Goal: Information Seeking & Learning: Learn about a topic

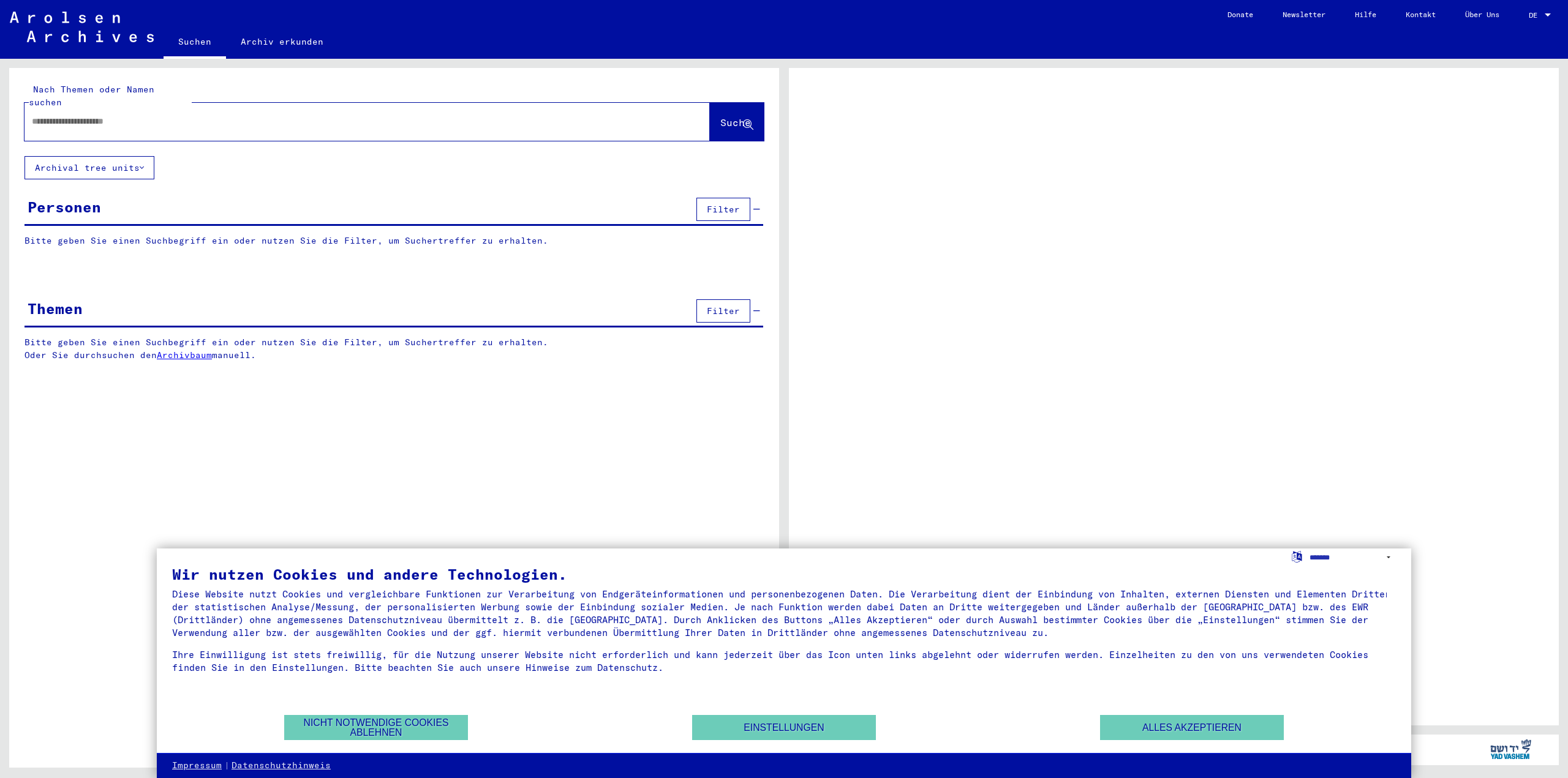
click at [102, 201] on div "Personen Filter" at bounding box center [393, 210] width 739 height 31
click at [737, 204] on span "Filter" at bounding box center [723, 209] width 33 height 11
click at [210, 234] on p "Bitte geben Sie einen Suchbegriff ein oder nutzen Sie die Filter, um Suchertref…" at bounding box center [393, 241] width 739 height 13
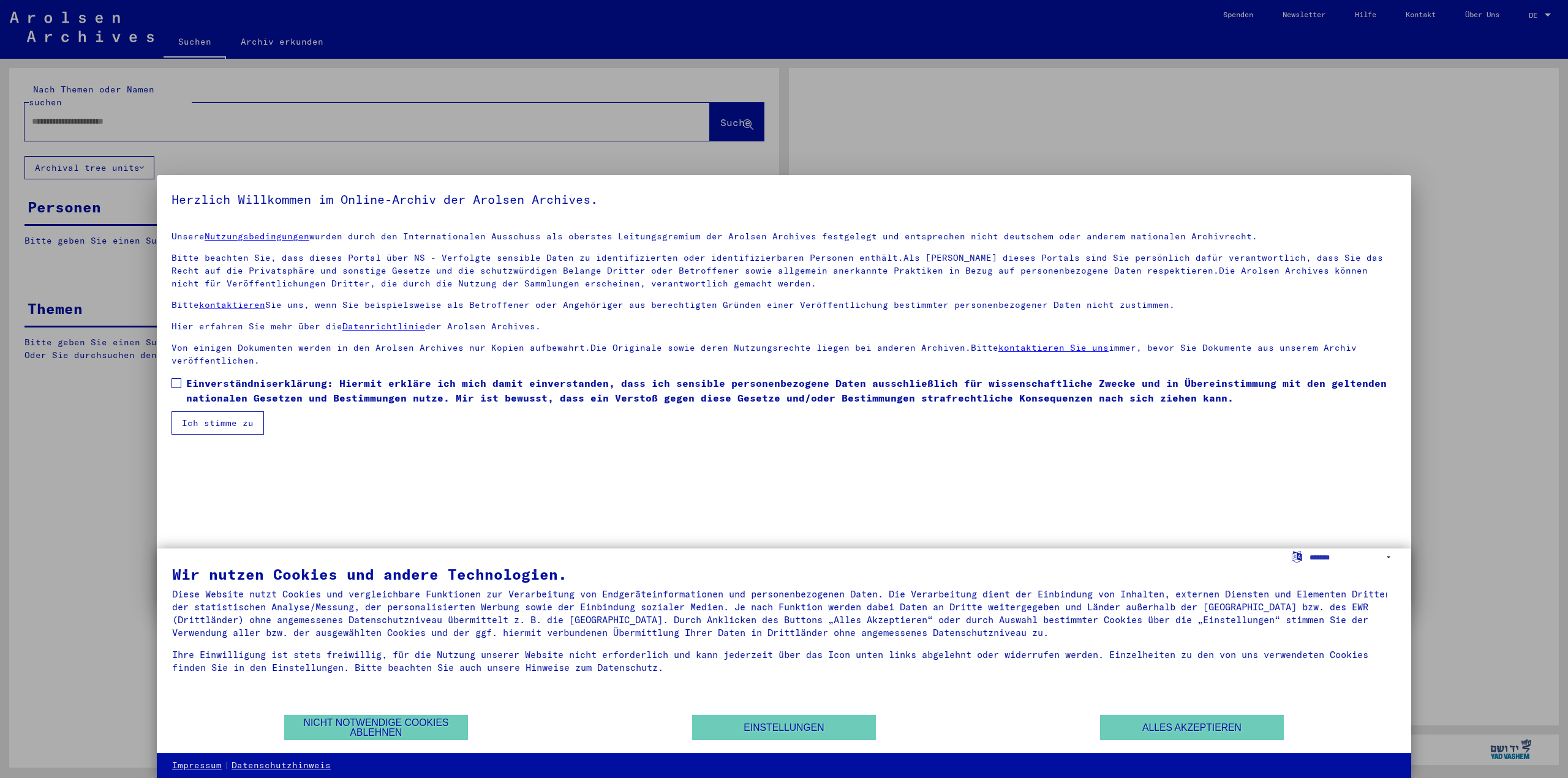
click at [211, 231] on div "Herzlich Willkommen im Online-Archiv der Arolsen Archives. Unsere Nutzungsbedin…" at bounding box center [784, 388] width 1255 height 428
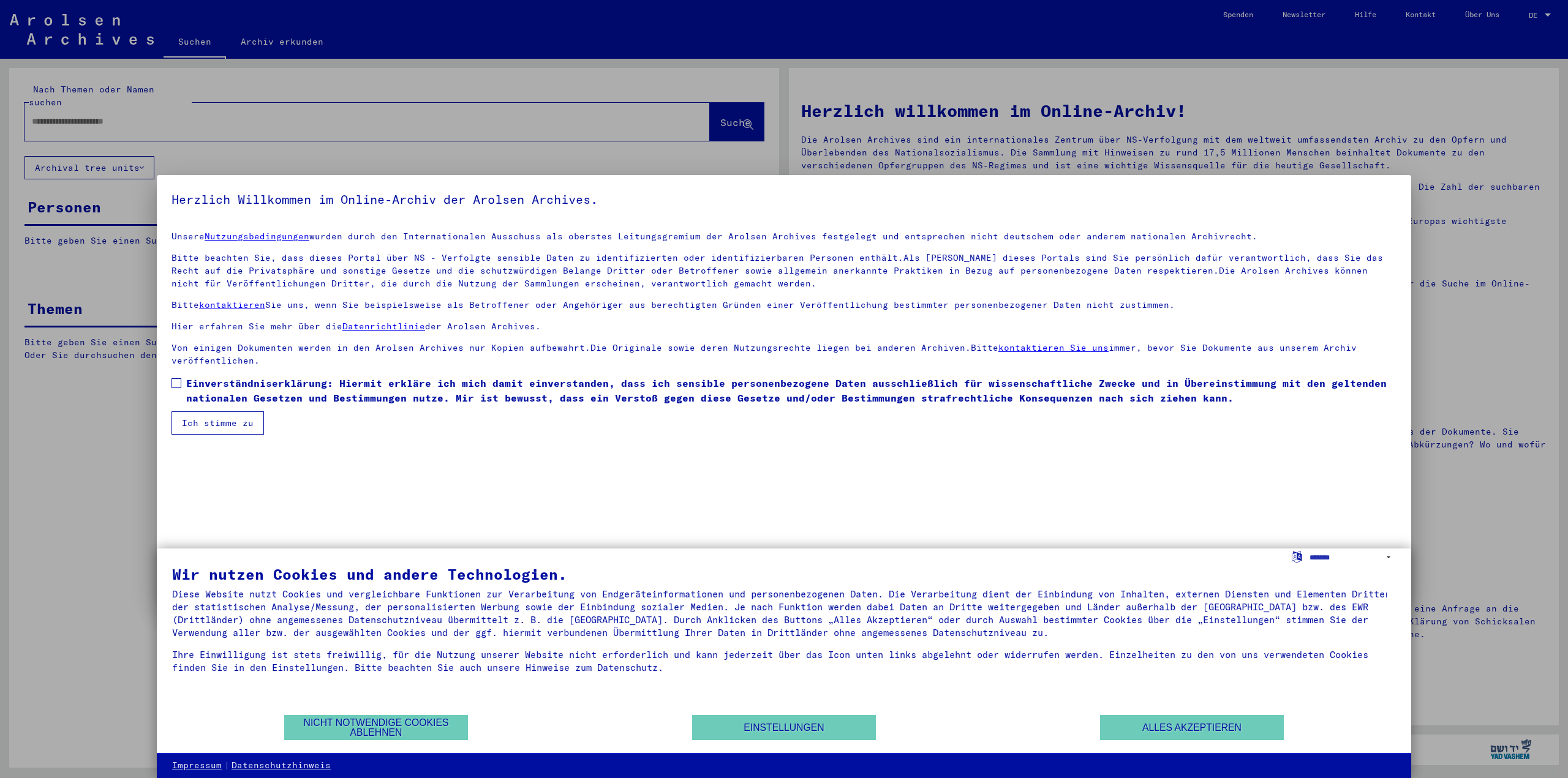
click at [212, 231] on link "Nutzungsbedingungen" at bounding box center [257, 237] width 105 height 11
click at [222, 433] on button "Ich stimme zu" at bounding box center [218, 423] width 93 height 23
click at [176, 383] on span at bounding box center [176, 383] width 10 height 10
click at [197, 420] on button "Ich stimme zu" at bounding box center [218, 423] width 93 height 23
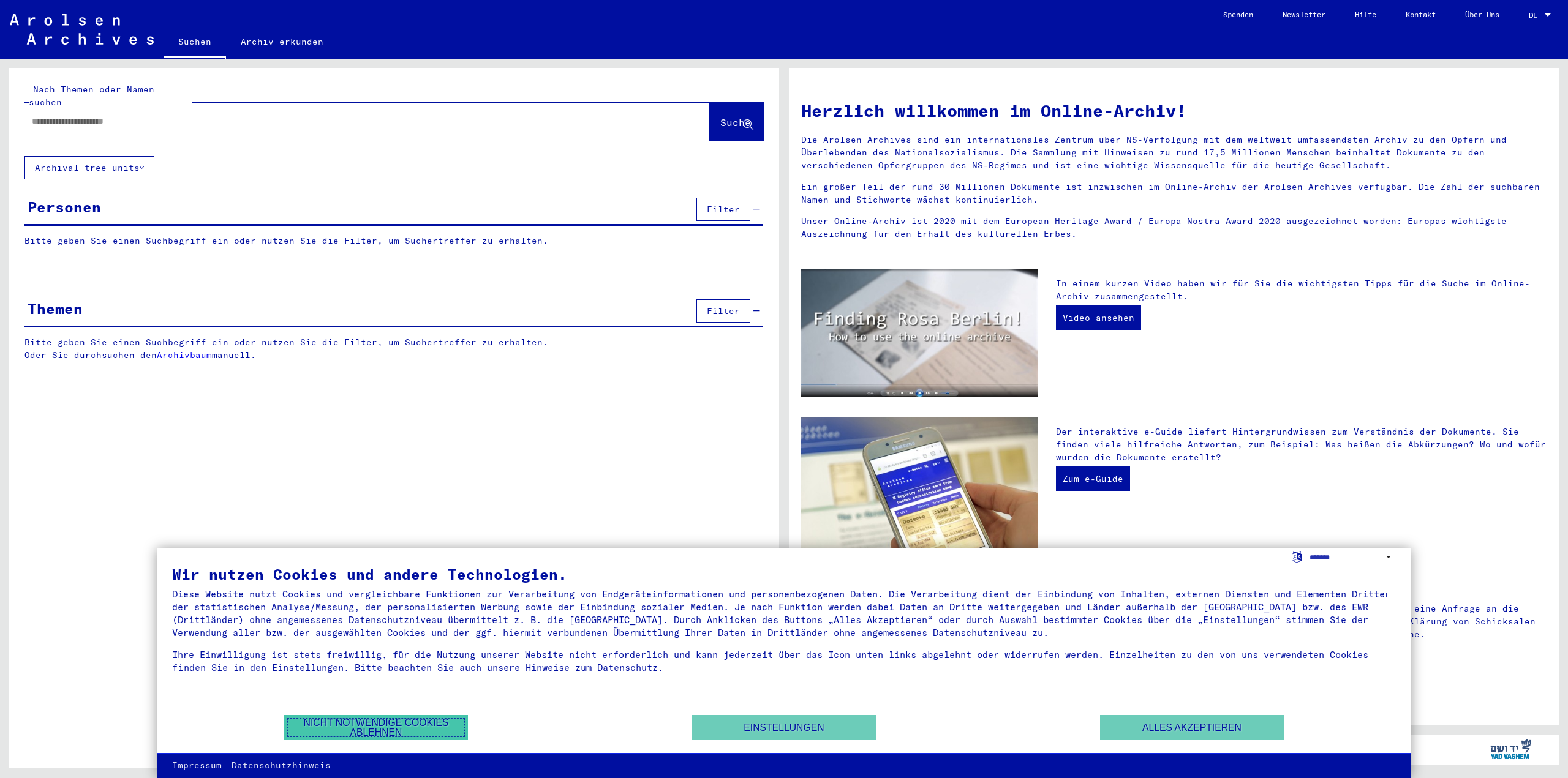
click at [387, 736] on button "Nicht notwendige Cookies ablehnen" at bounding box center [376, 727] width 184 height 25
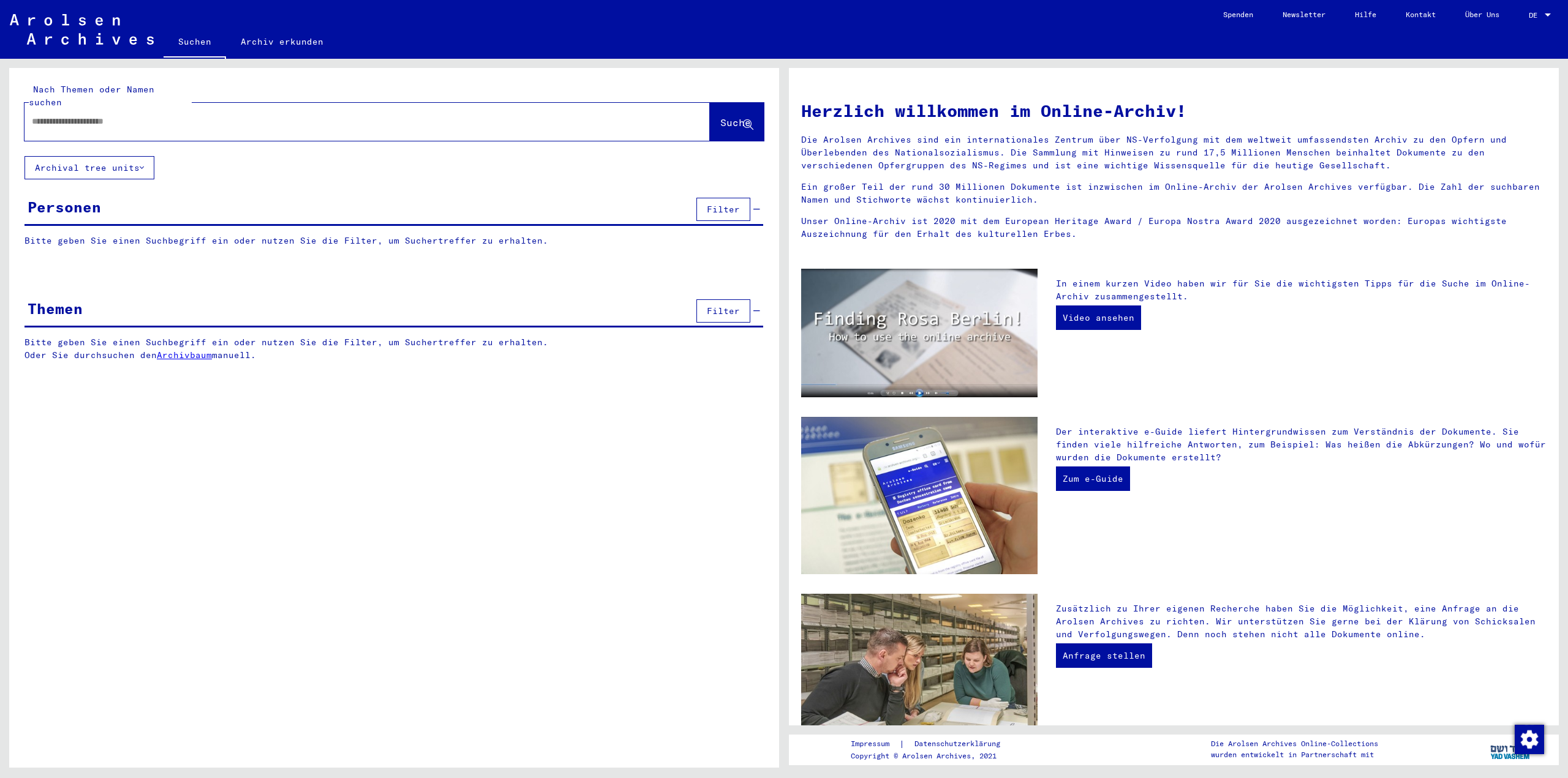
click at [724, 204] on span "Filter" at bounding box center [723, 209] width 33 height 11
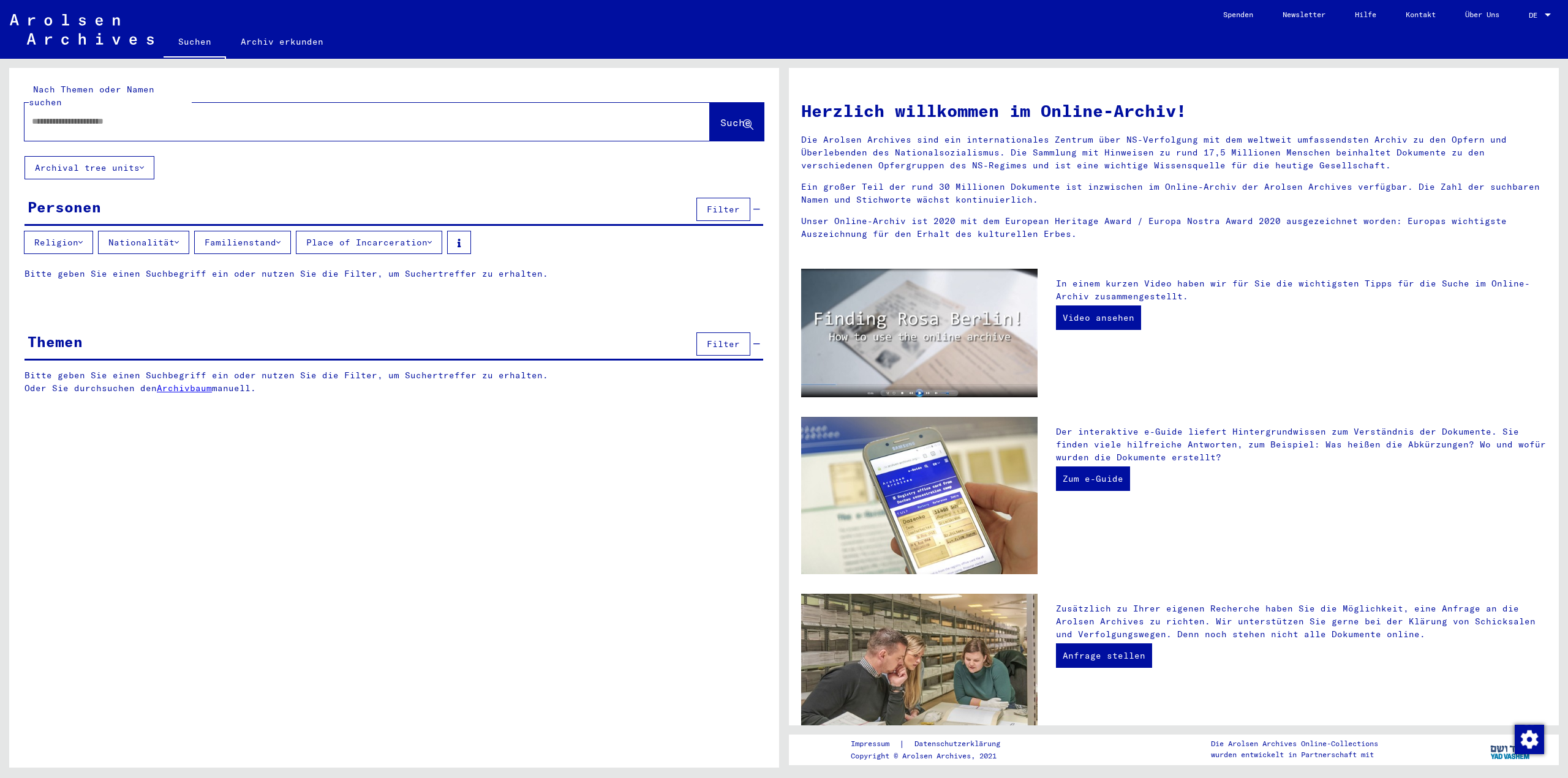
click at [83, 238] on icon at bounding box center [80, 242] width 4 height 9
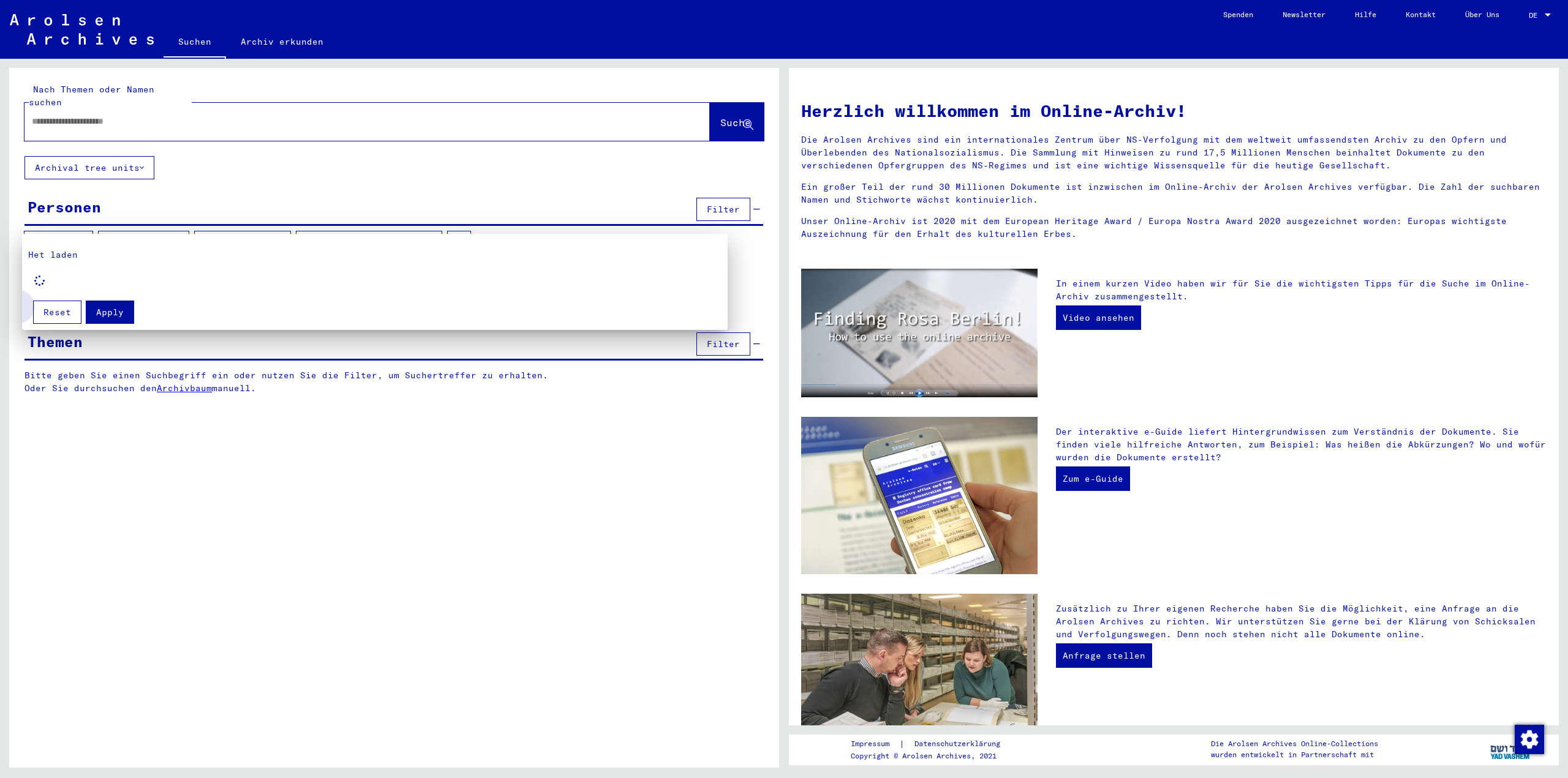
click at [55, 312] on span "Reset" at bounding box center [57, 312] width 27 height 11
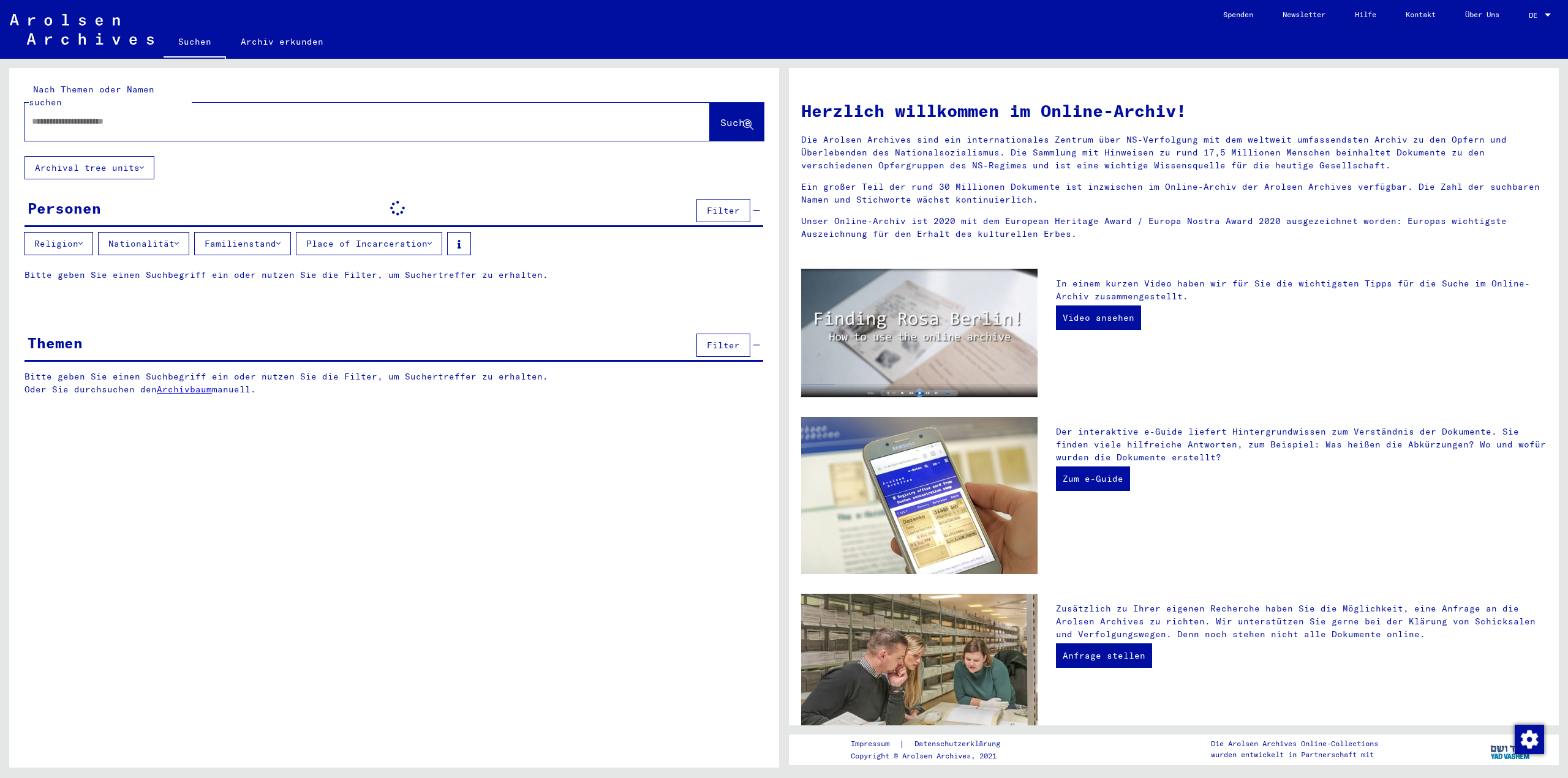
click at [165, 234] on button "Nationalität" at bounding box center [143, 243] width 91 height 23
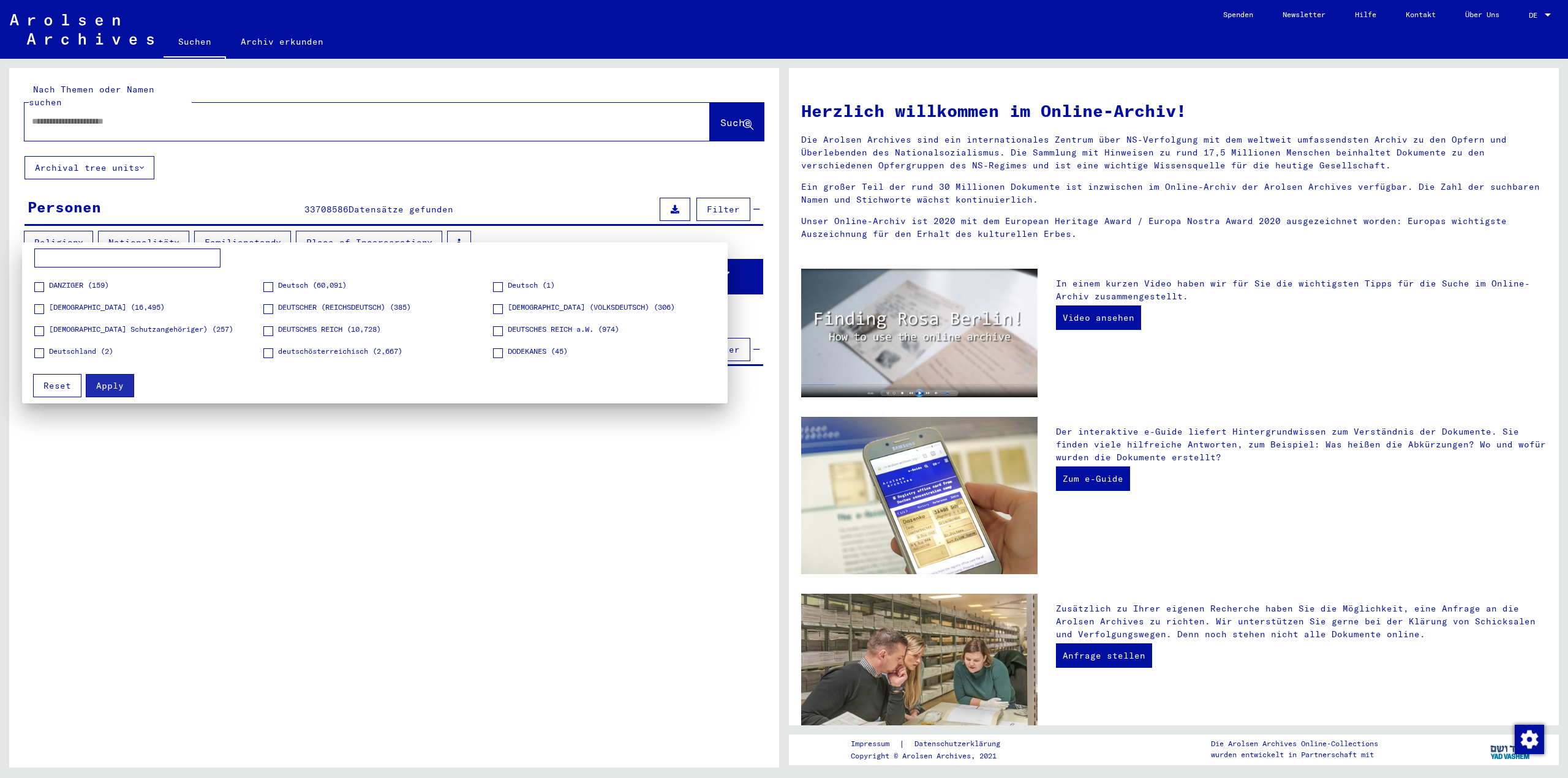
scroll to position [367, 0]
click at [147, 309] on span "[DEMOGRAPHIC_DATA] Schutzangehöriger) (257)" at bounding box center [141, 308] width 185 height 11
click at [231, 229] on div at bounding box center [784, 389] width 1568 height 778
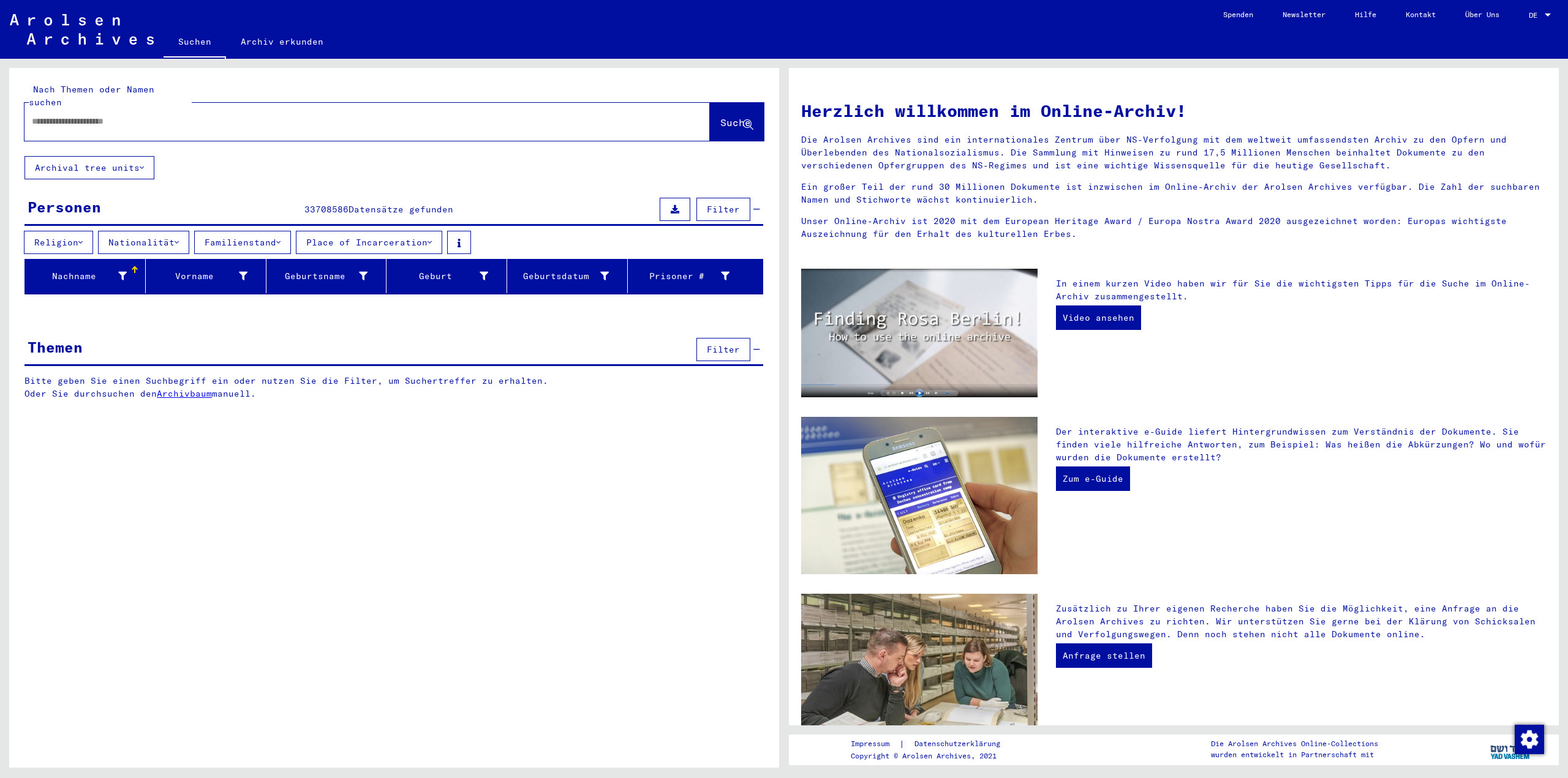
click at [251, 231] on button "Familienstand" at bounding box center [243, 242] width 97 height 23
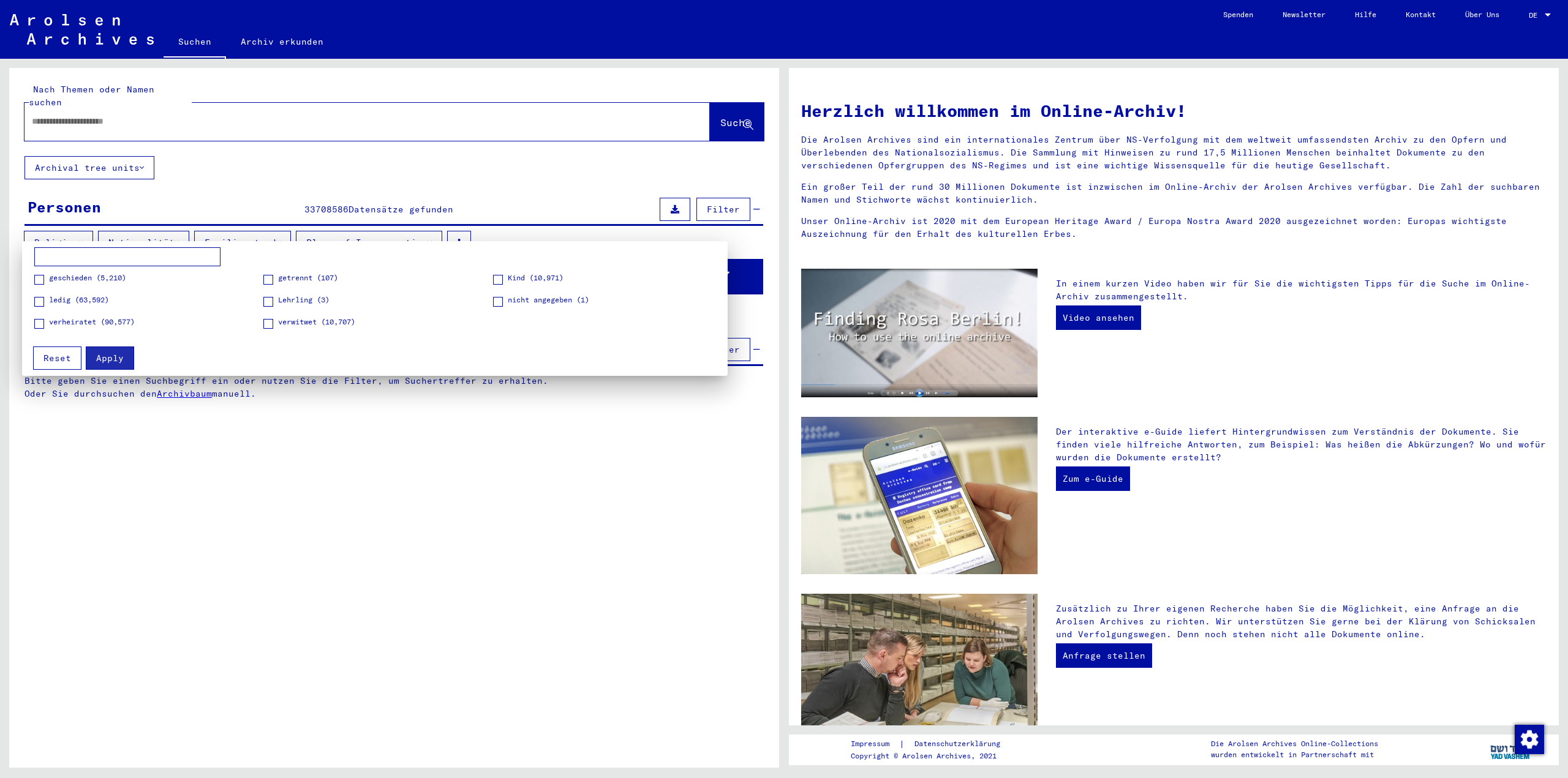
click at [73, 300] on span "ledig (63,592)" at bounding box center [79, 300] width 60 height 11
click at [318, 183] on div at bounding box center [784, 389] width 1568 height 778
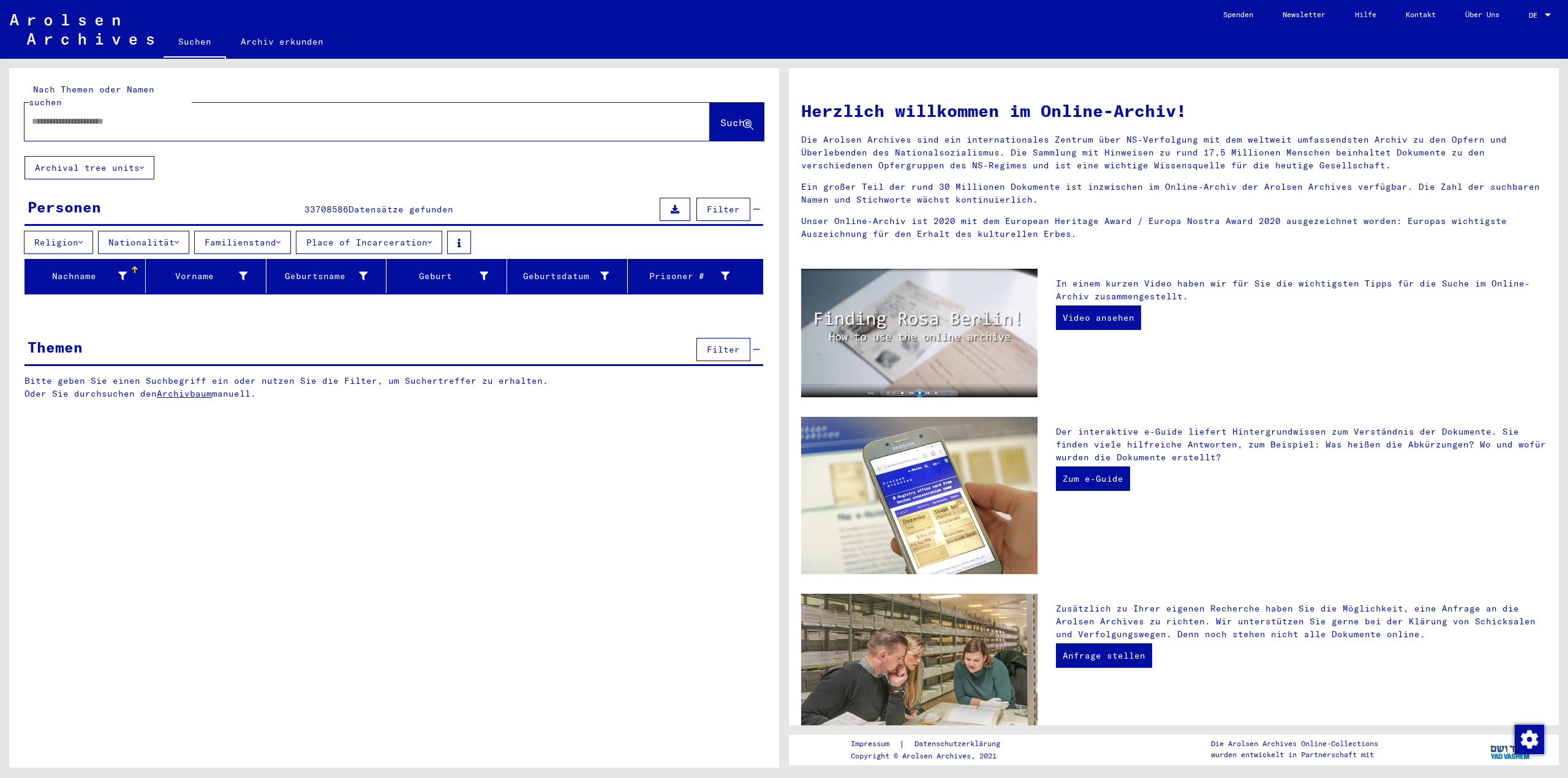
click at [370, 231] on button "Place of Incarceration" at bounding box center [369, 242] width 147 height 23
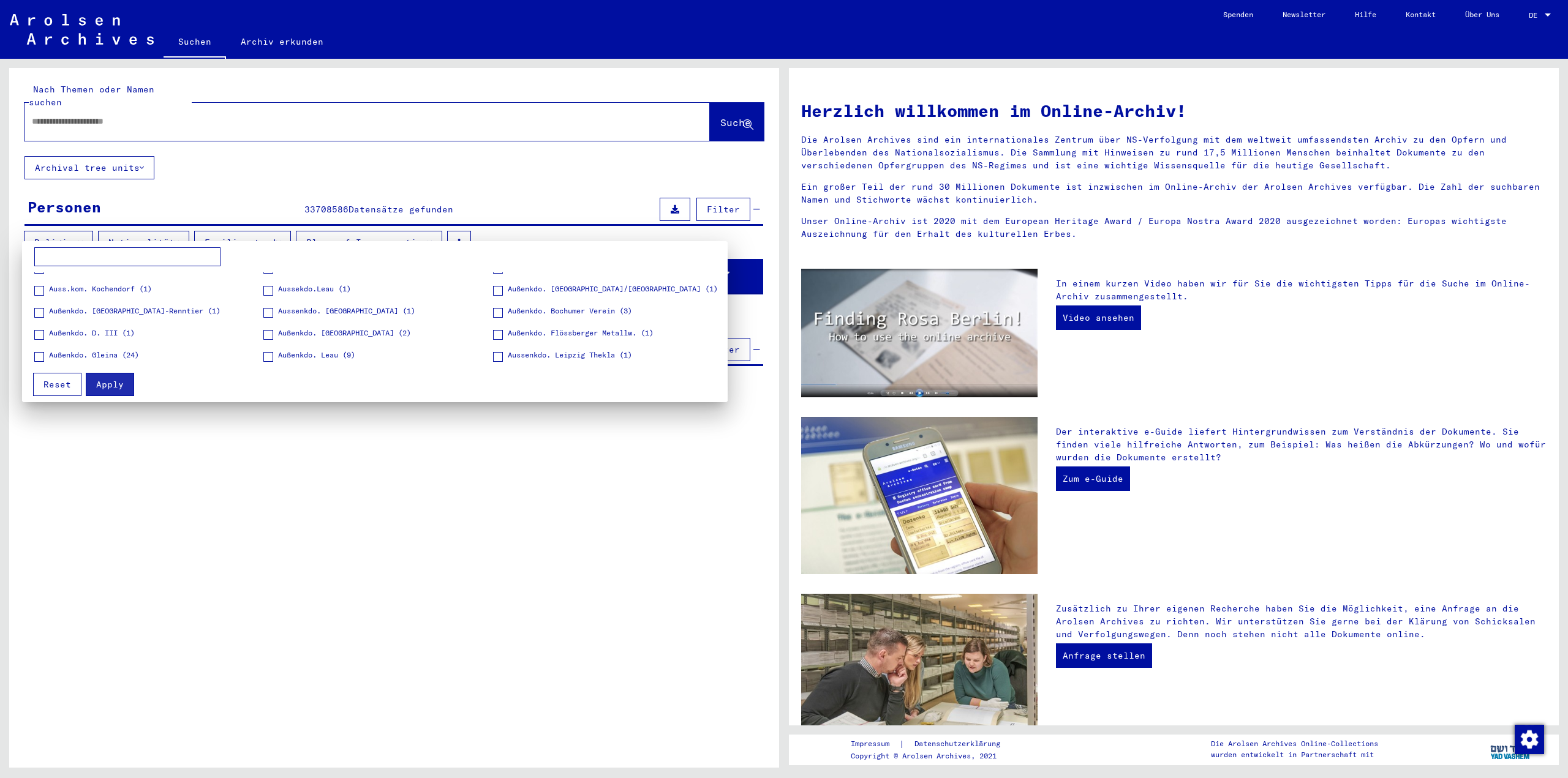
scroll to position [0, 0]
click at [272, 188] on div at bounding box center [784, 389] width 1568 height 778
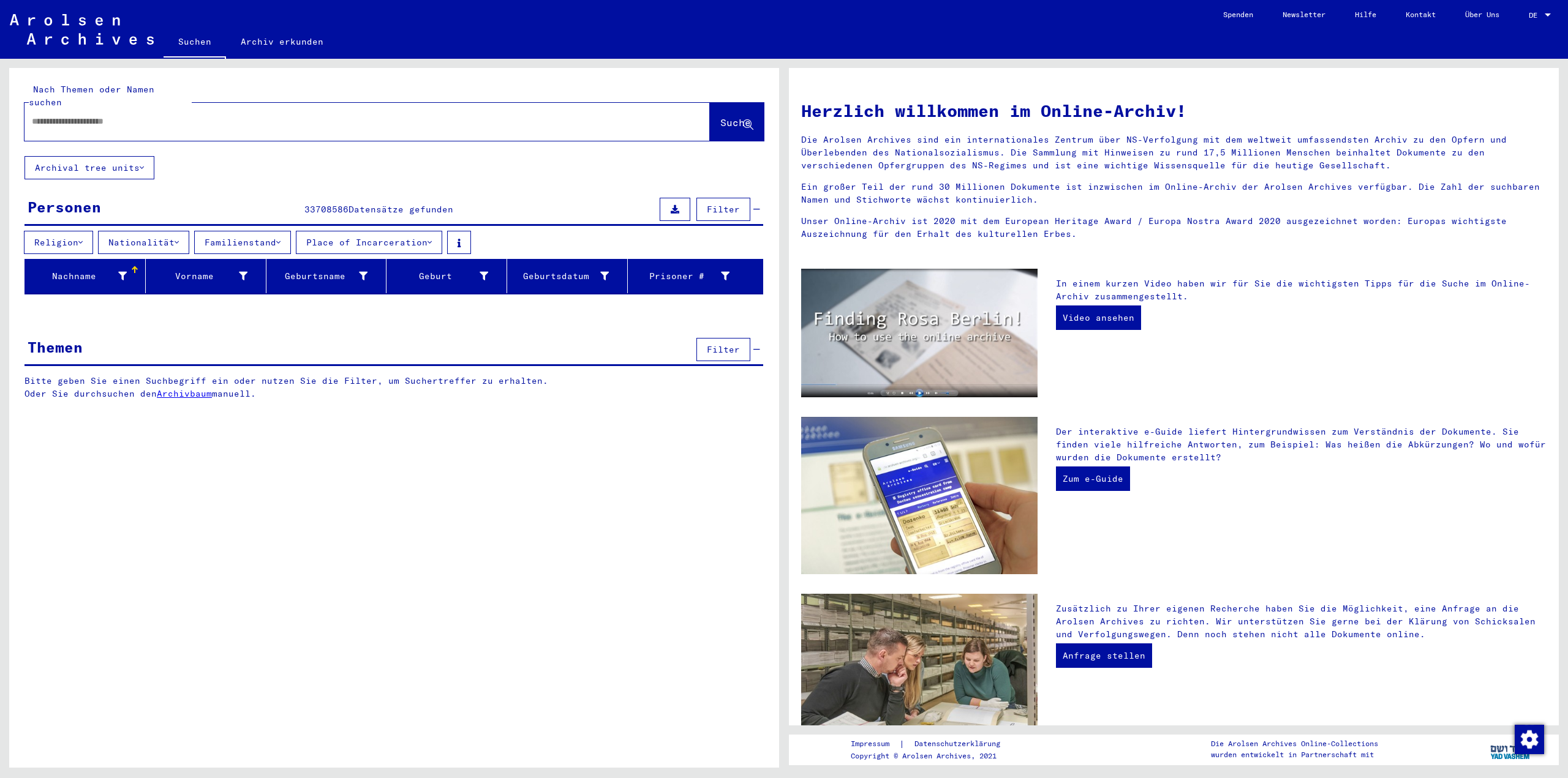
click at [319, 118] on div at bounding box center [348, 122] width 649 height 27
click at [310, 115] on input "text" at bounding box center [353, 122] width 641 height 13
click at [280, 39] on link "Archiv erkunden" at bounding box center [282, 41] width 112 height 29
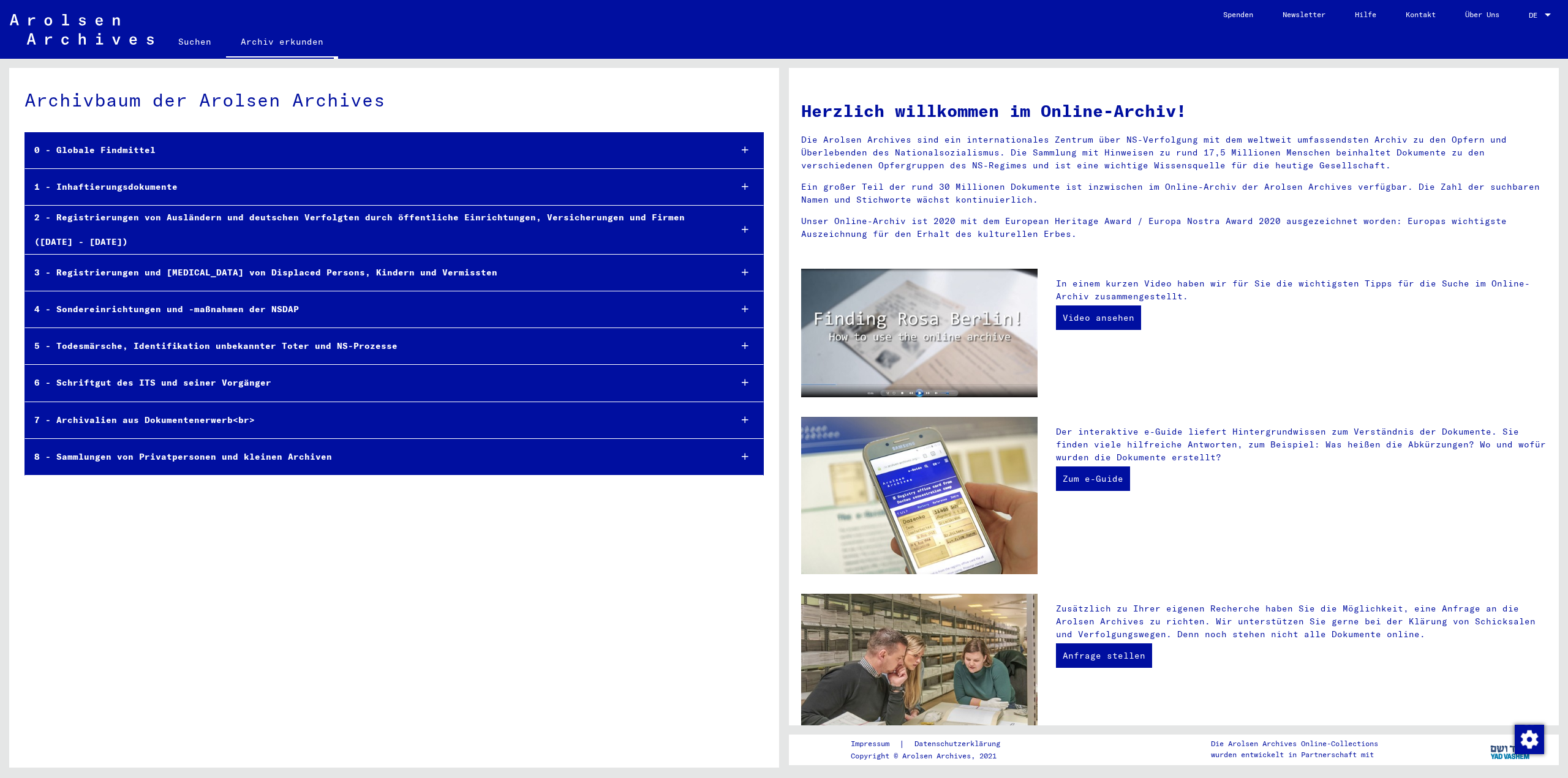
click at [122, 153] on div "0 - Globale Findmittel" at bounding box center [373, 151] width 696 height 24
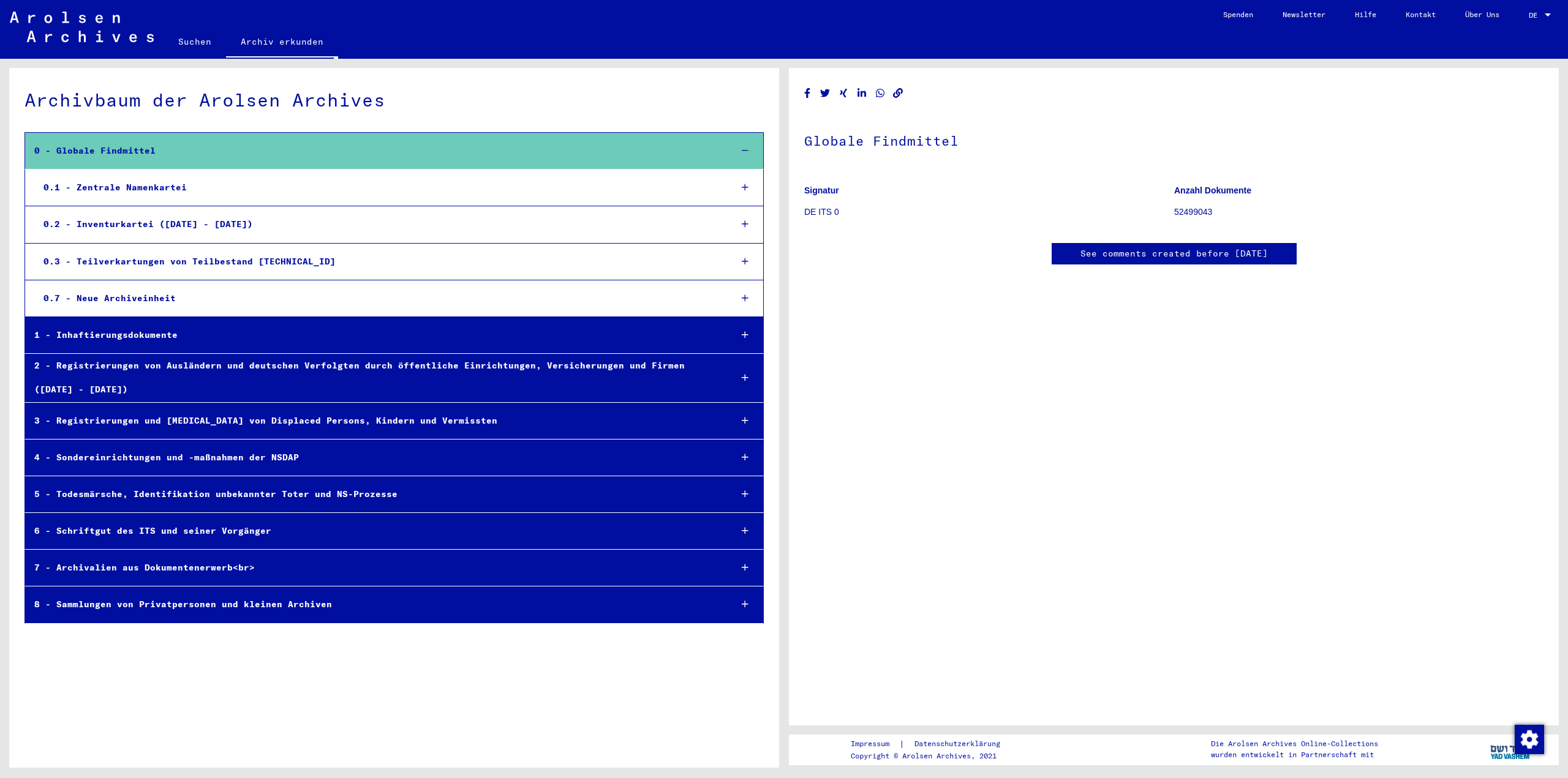
click at [139, 188] on div "0.1 - Zentrale Namenkartei" at bounding box center [378, 188] width 687 height 24
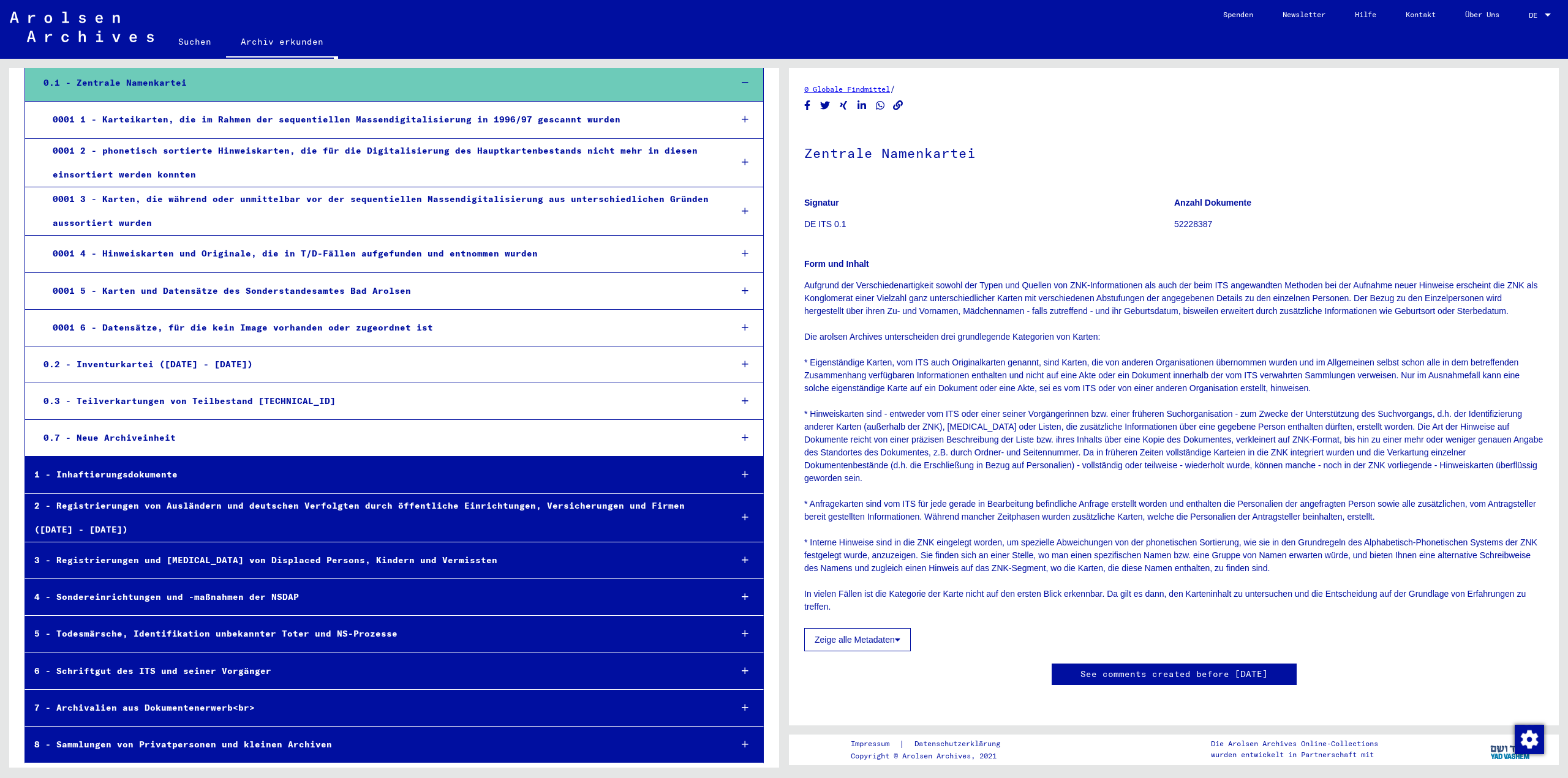
scroll to position [106, 0]
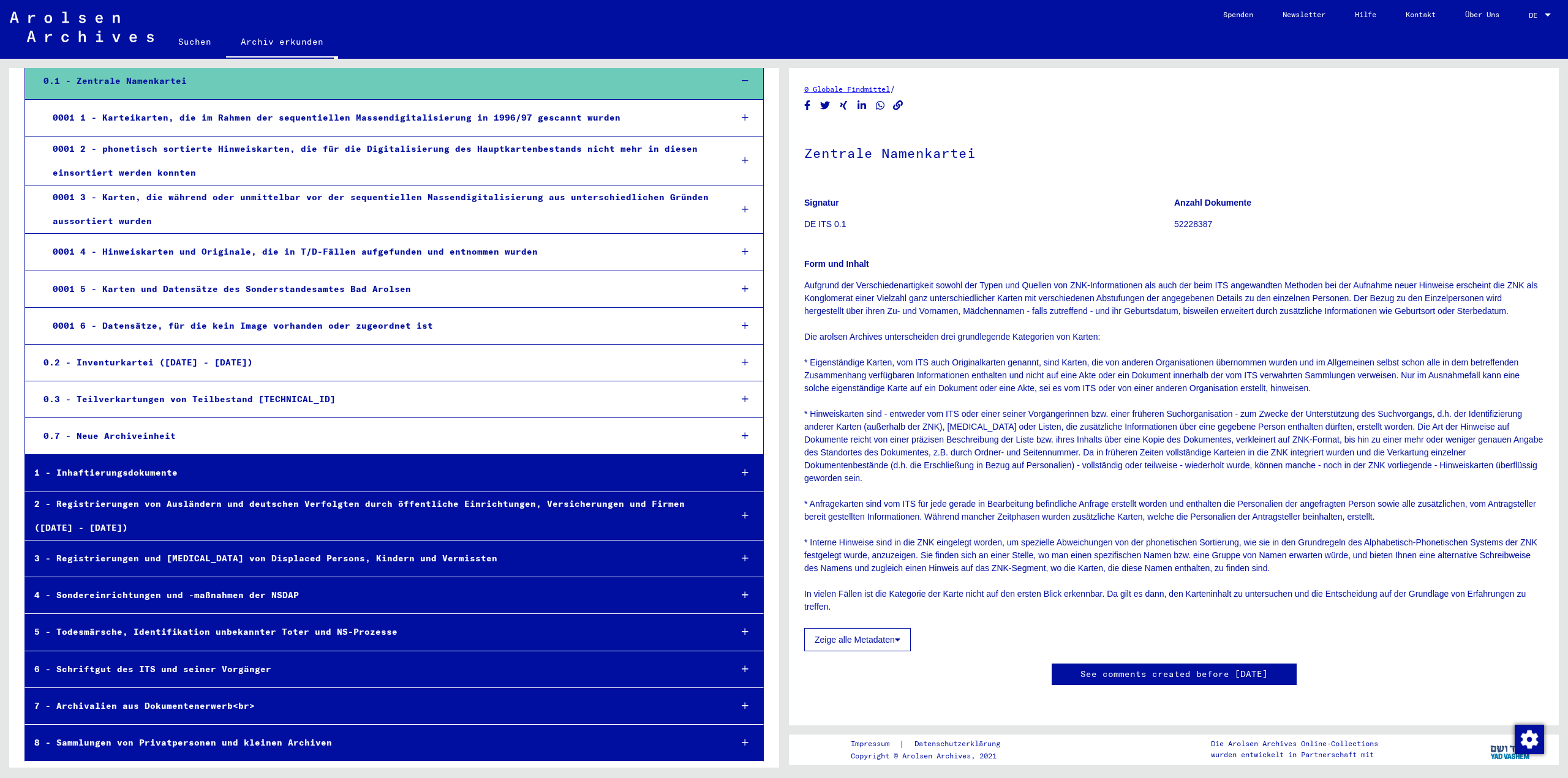
click at [177, 476] on div "1 - Inhaftierungsdokumente" at bounding box center [373, 473] width 696 height 24
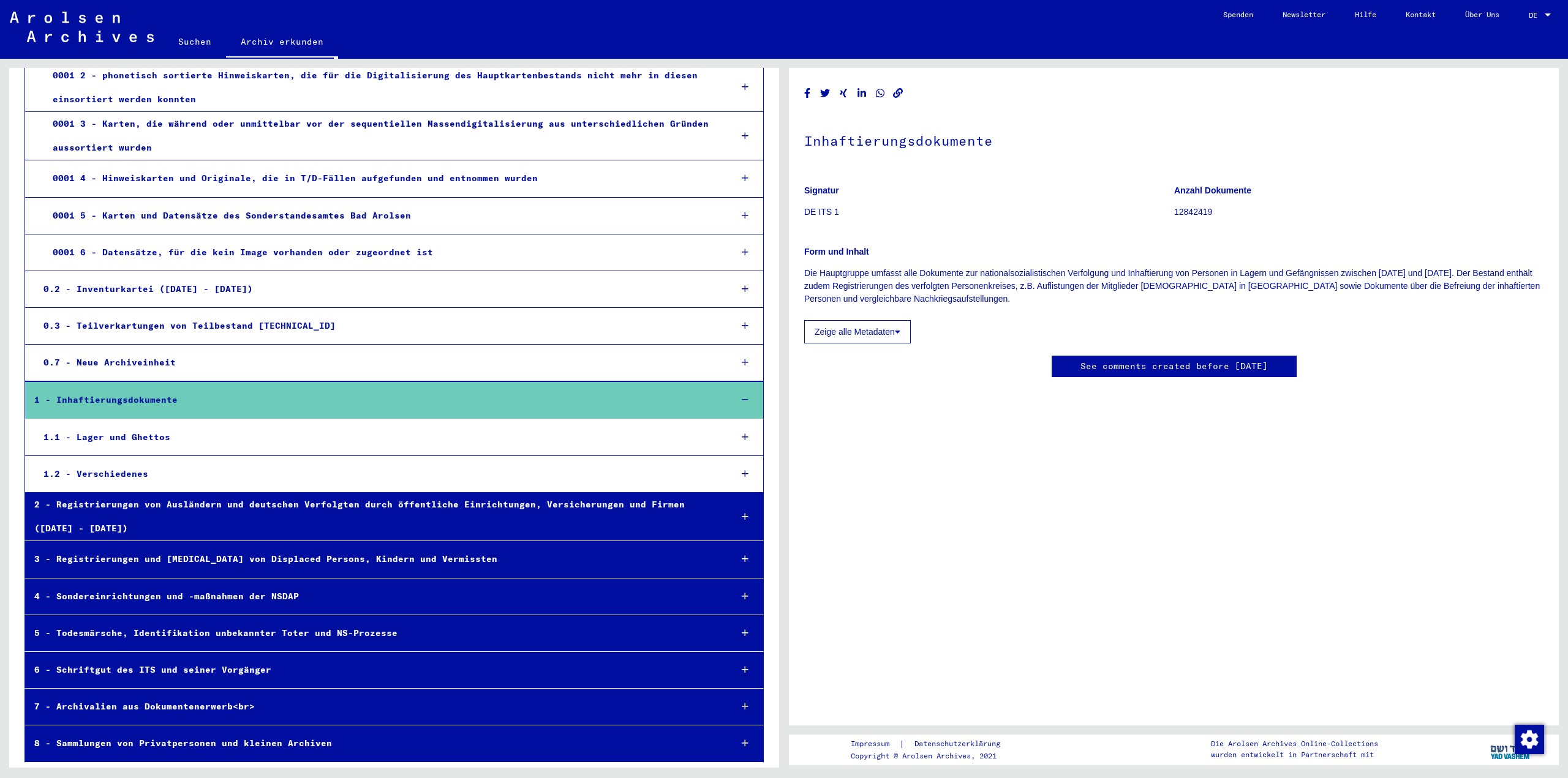
scroll to position [180, 0]
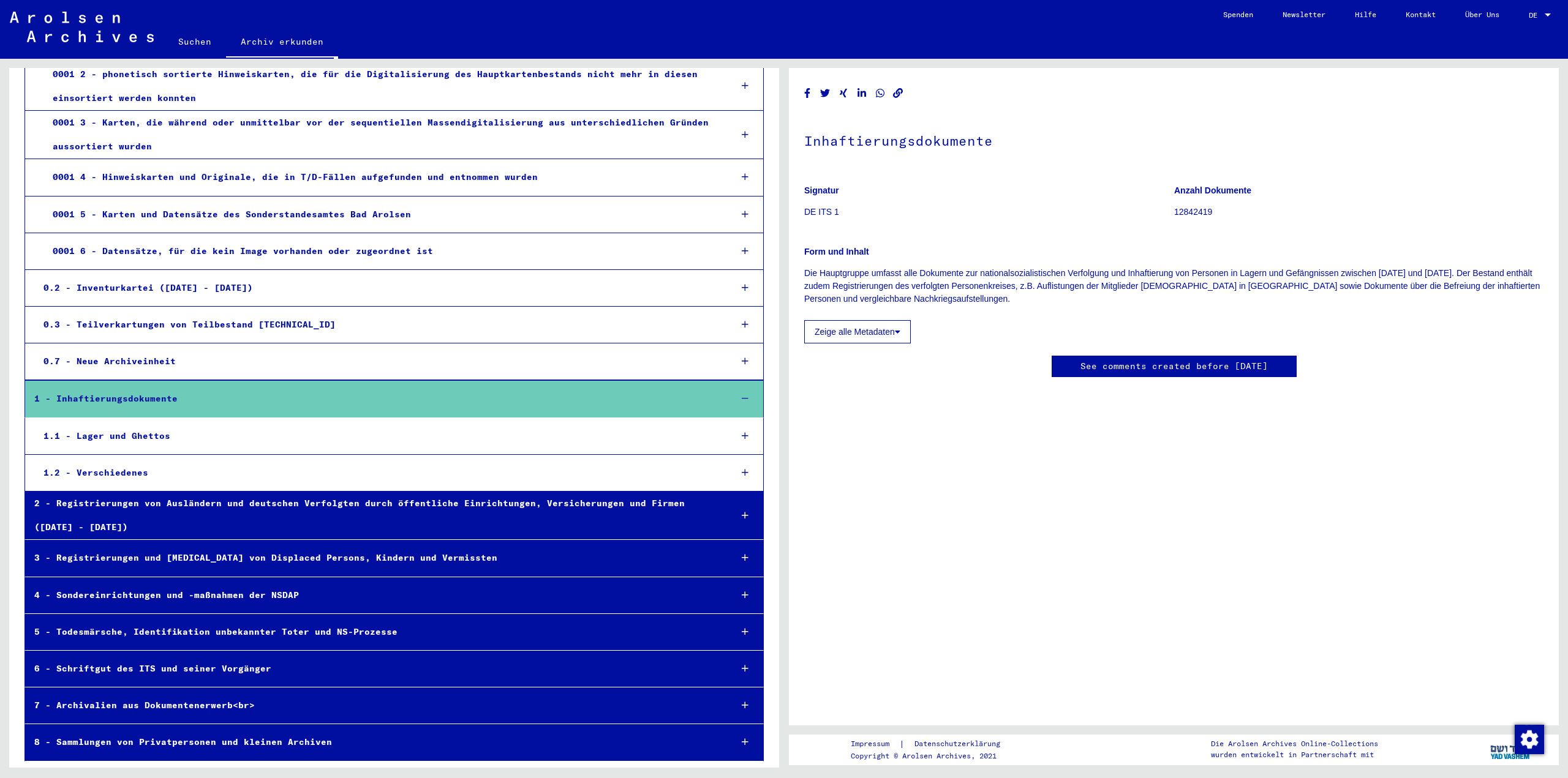
click at [161, 474] on div "1.2 - Verschiedenes" at bounding box center [378, 473] width 687 height 24
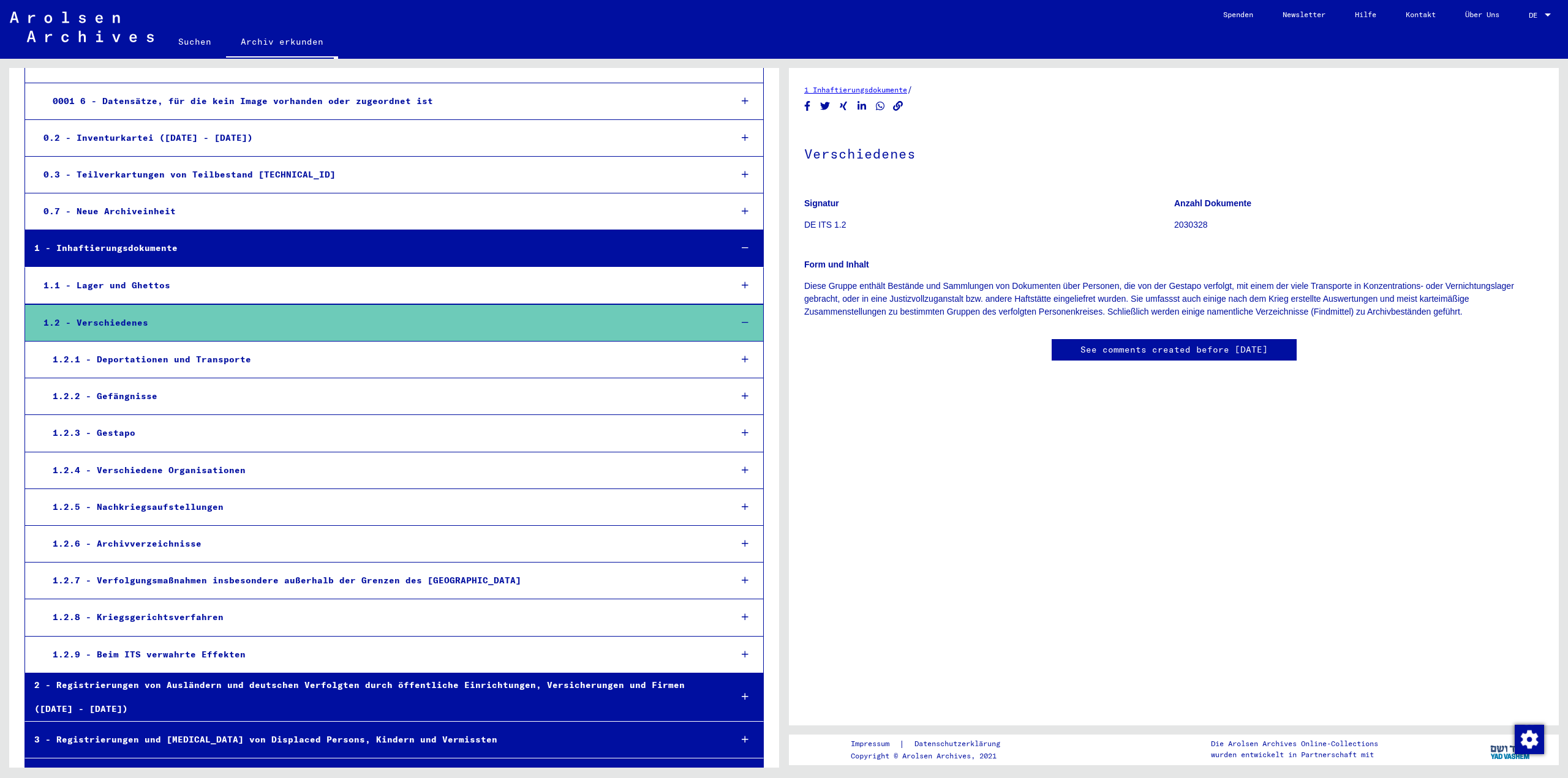
scroll to position [364, 0]
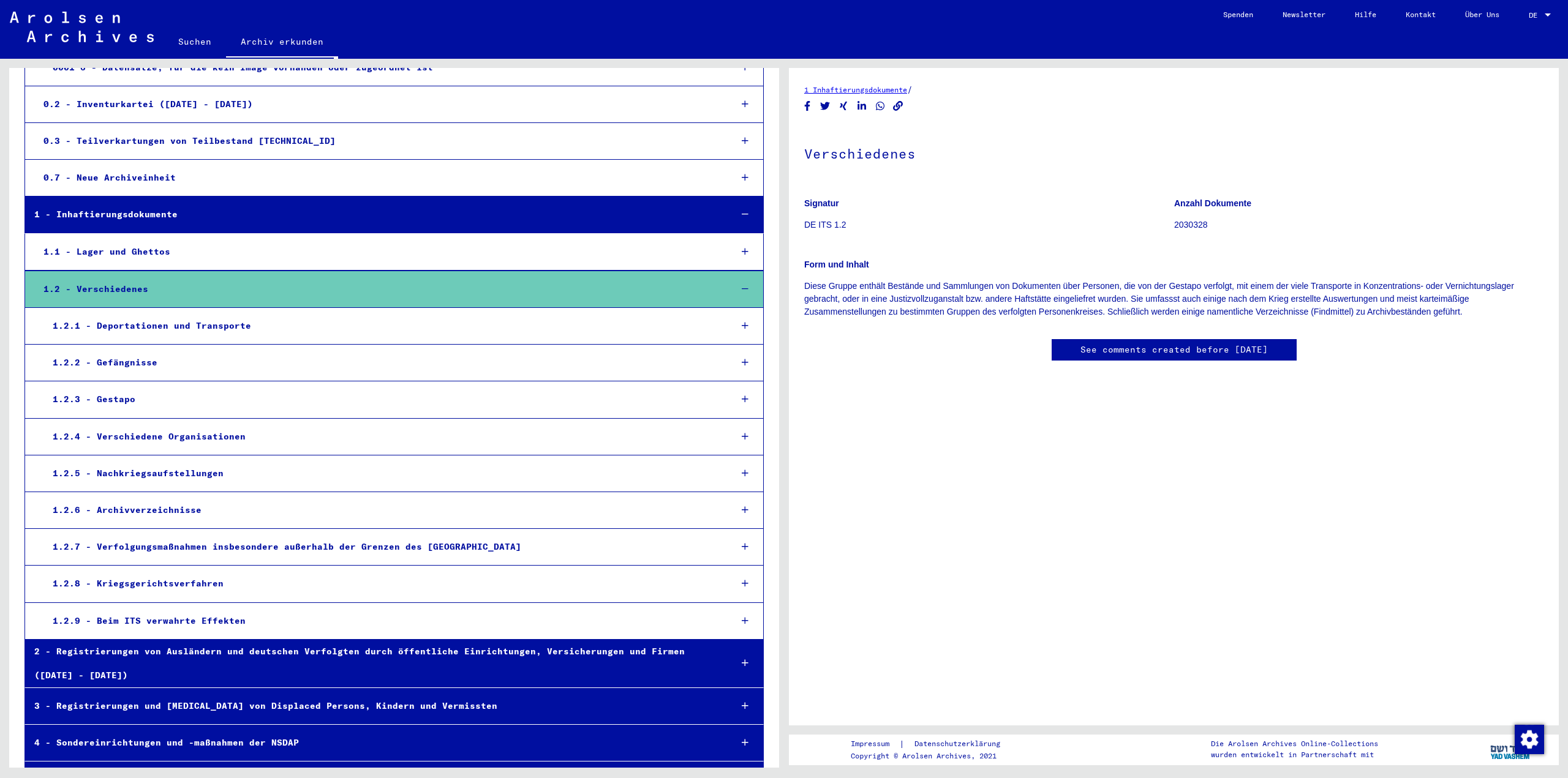
drag, startPoint x: 112, startPoint y: 270, endPoint x: 108, endPoint y: 286, distance: 16.5
click at [112, 272] on mat-tree-node "1.2 - Verschiedenes" at bounding box center [394, 289] width 740 height 37
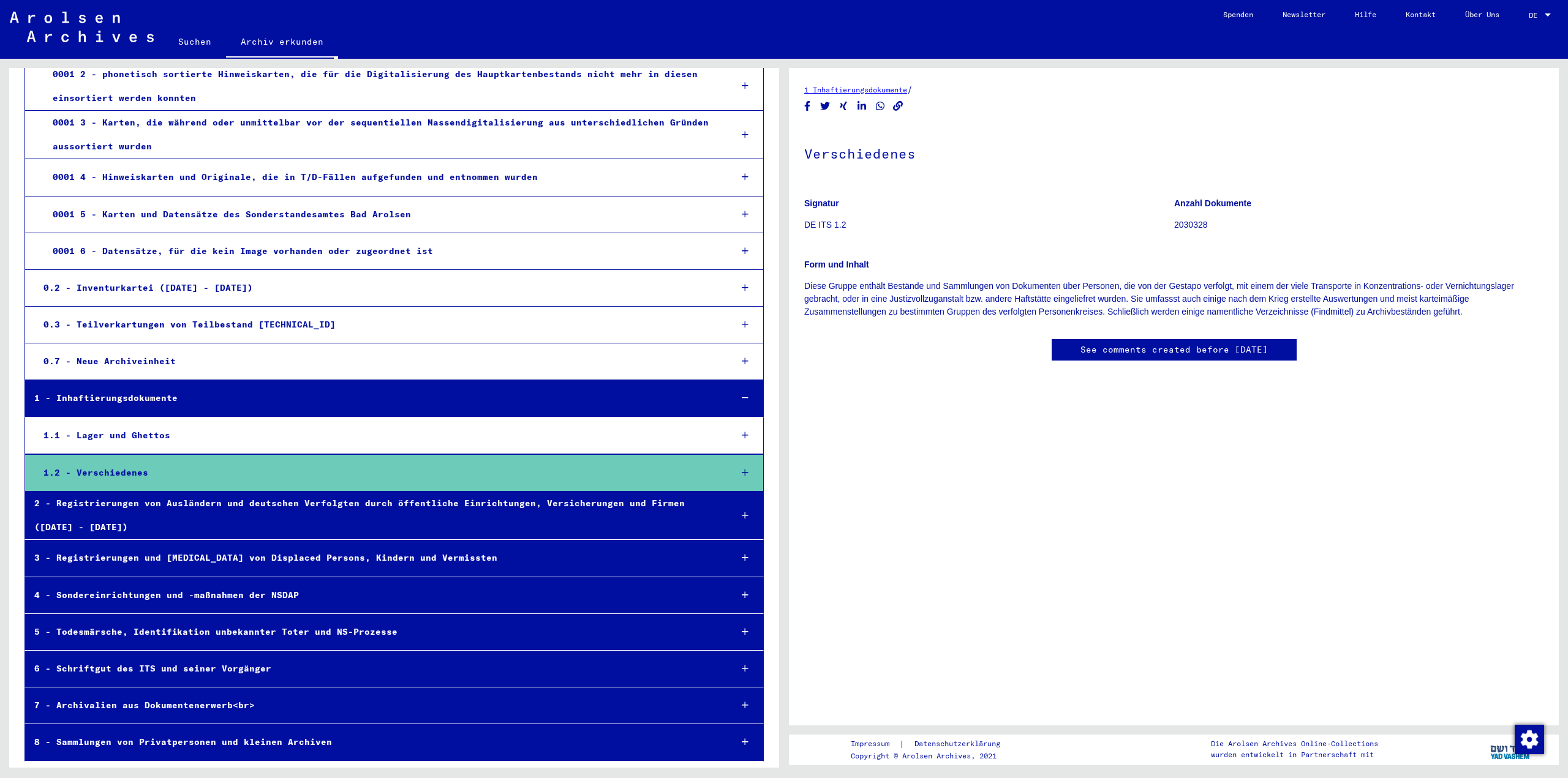
scroll to position [180, 0]
click at [151, 521] on div "2 - Registrierungen von Ausländern und deutschen Verfolgten durch öffentliche E…" at bounding box center [373, 515] width 696 height 48
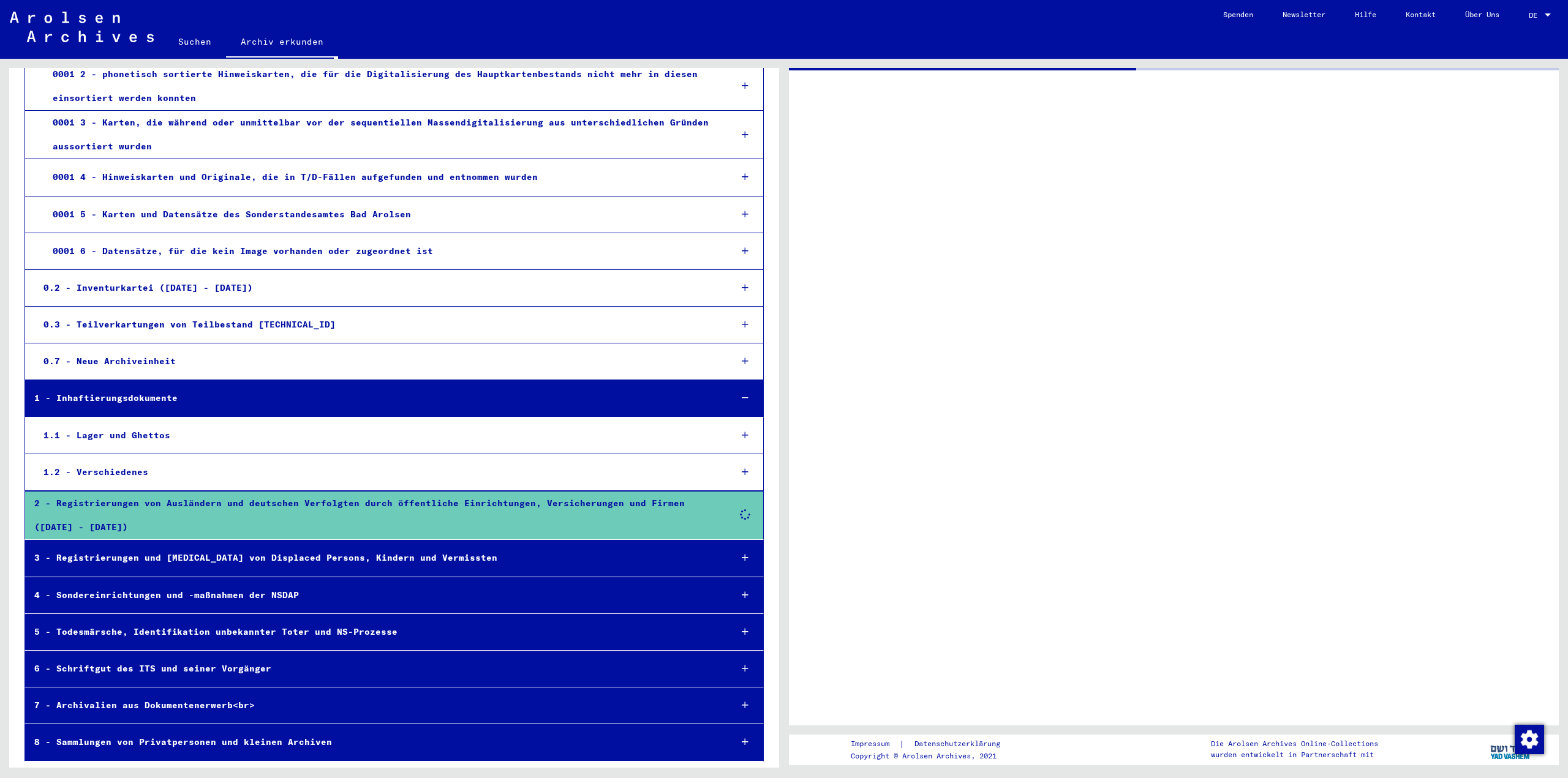
scroll to position [291, 0]
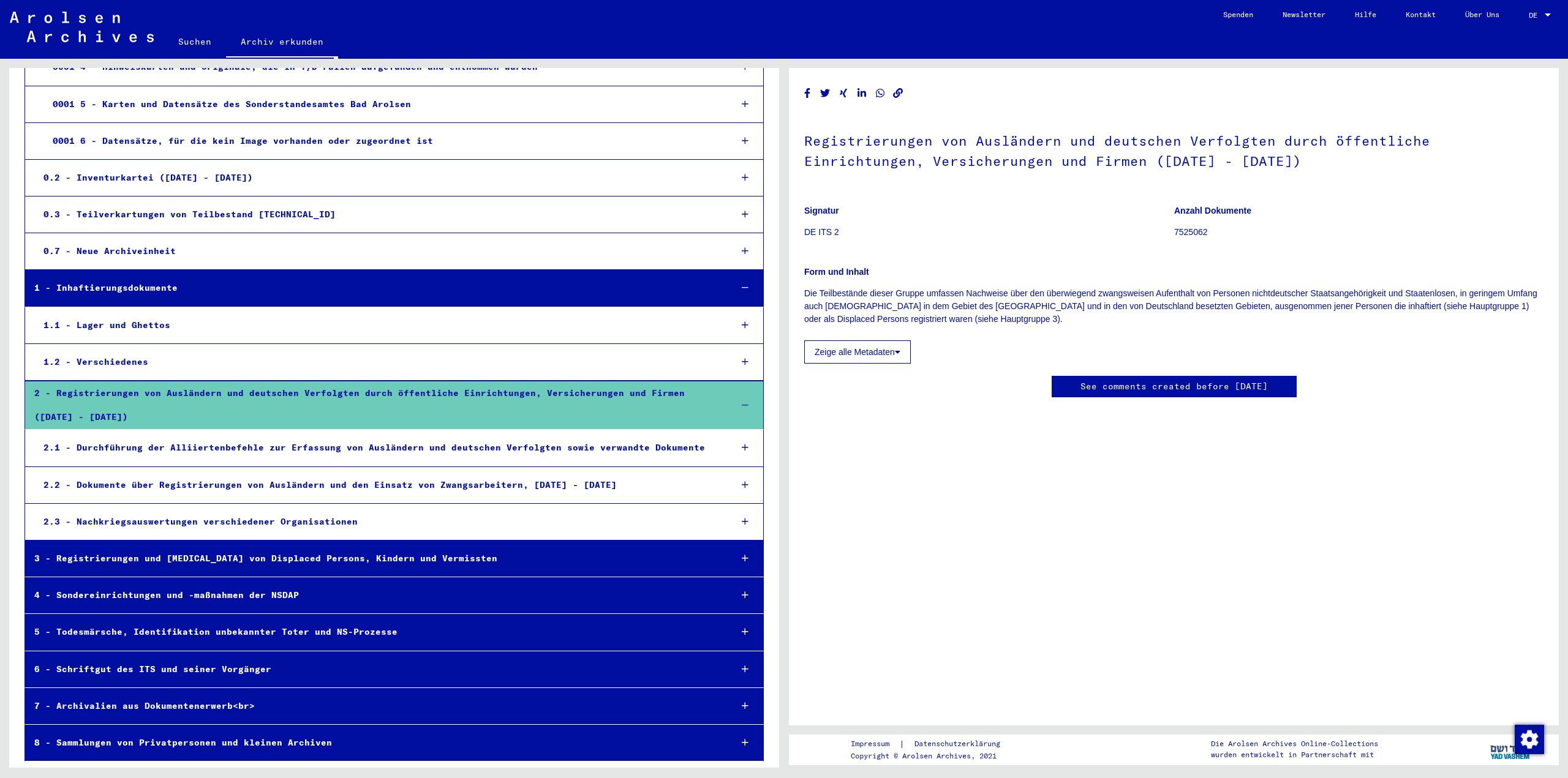
click at [227, 561] on div "3 - Registrierungen und [MEDICAL_DATA] von Displaced Persons, Kindern und Vermi…" at bounding box center [373, 559] width 696 height 24
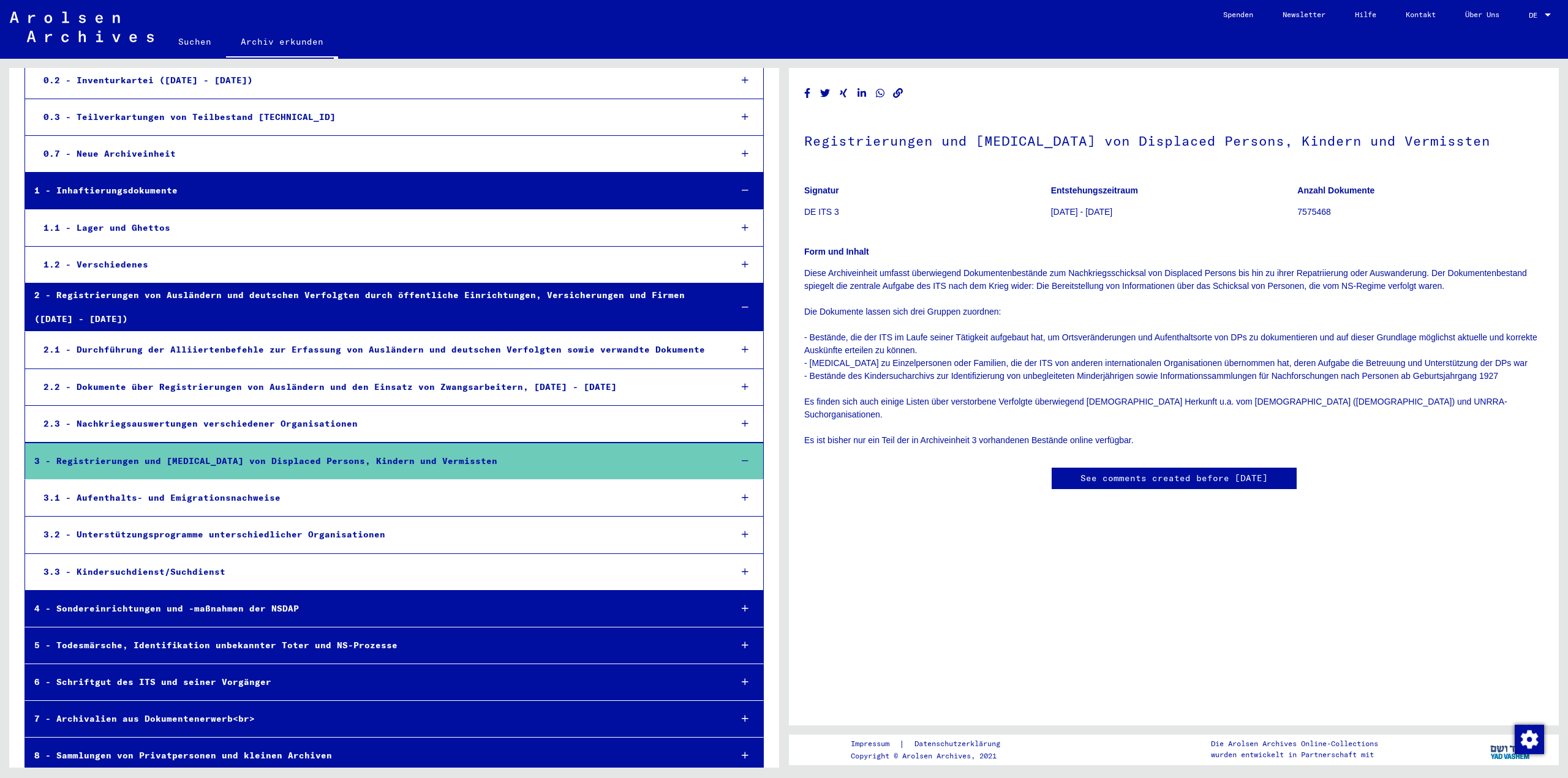
scroll to position [402, 0]
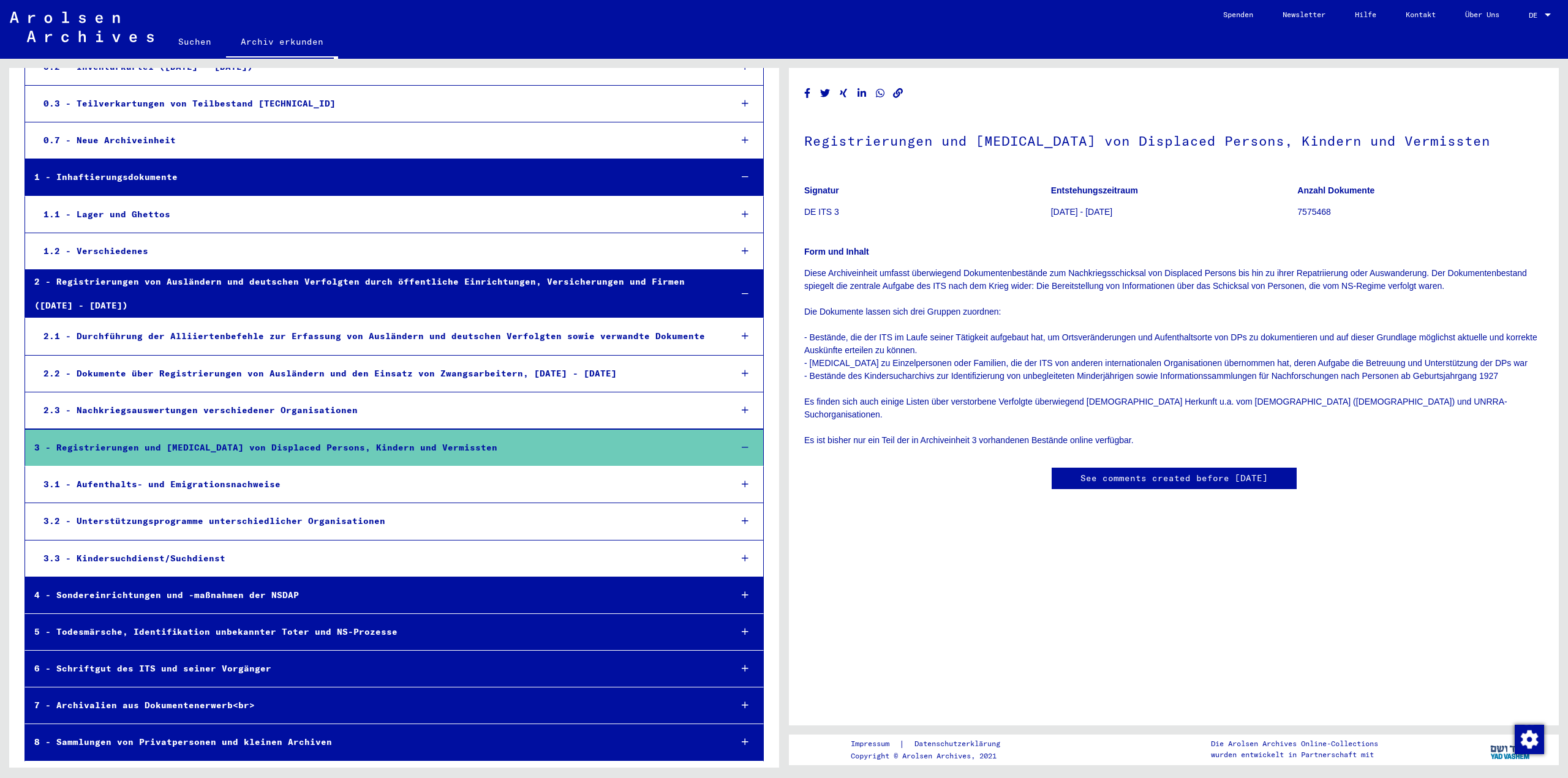
click at [255, 594] on div "4 - Sondereinrichtungen und -maßnahmen der NSDAP" at bounding box center [373, 596] width 696 height 24
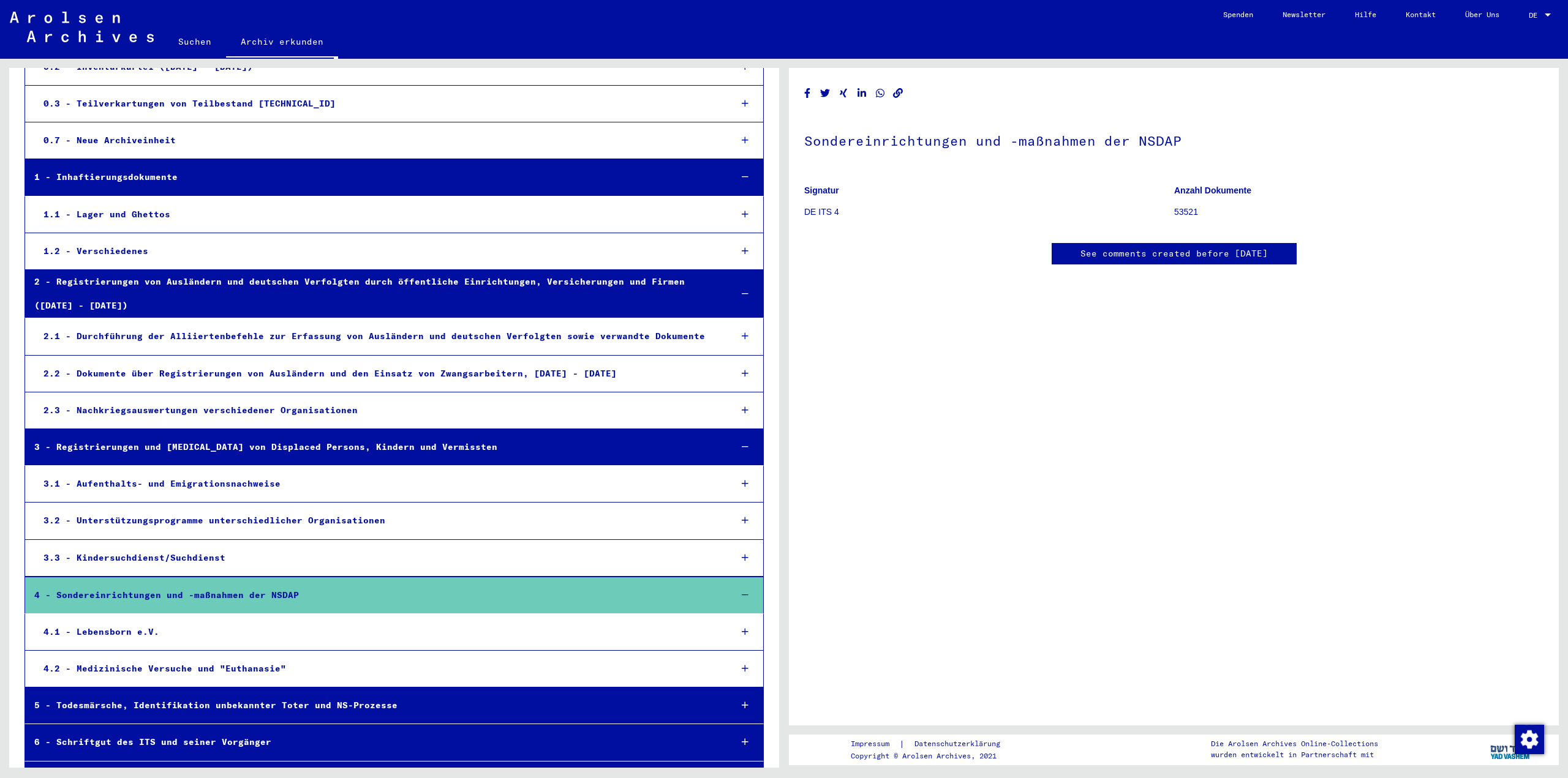
scroll to position [475, 0]
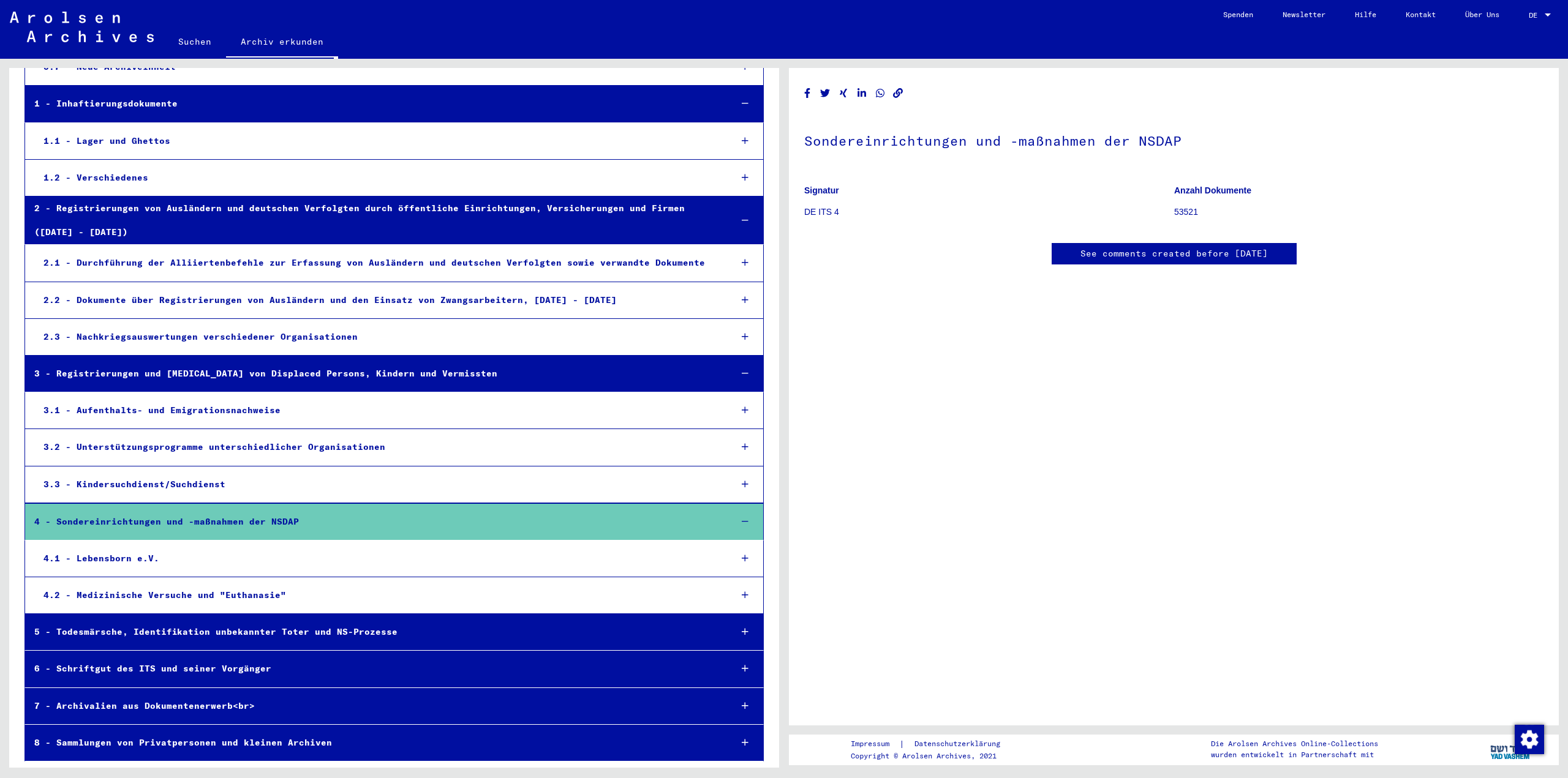
click at [216, 631] on div "5 - Todesmärsche, Identifikation unbekannter Toter und NS-Prozesse" at bounding box center [373, 632] width 696 height 24
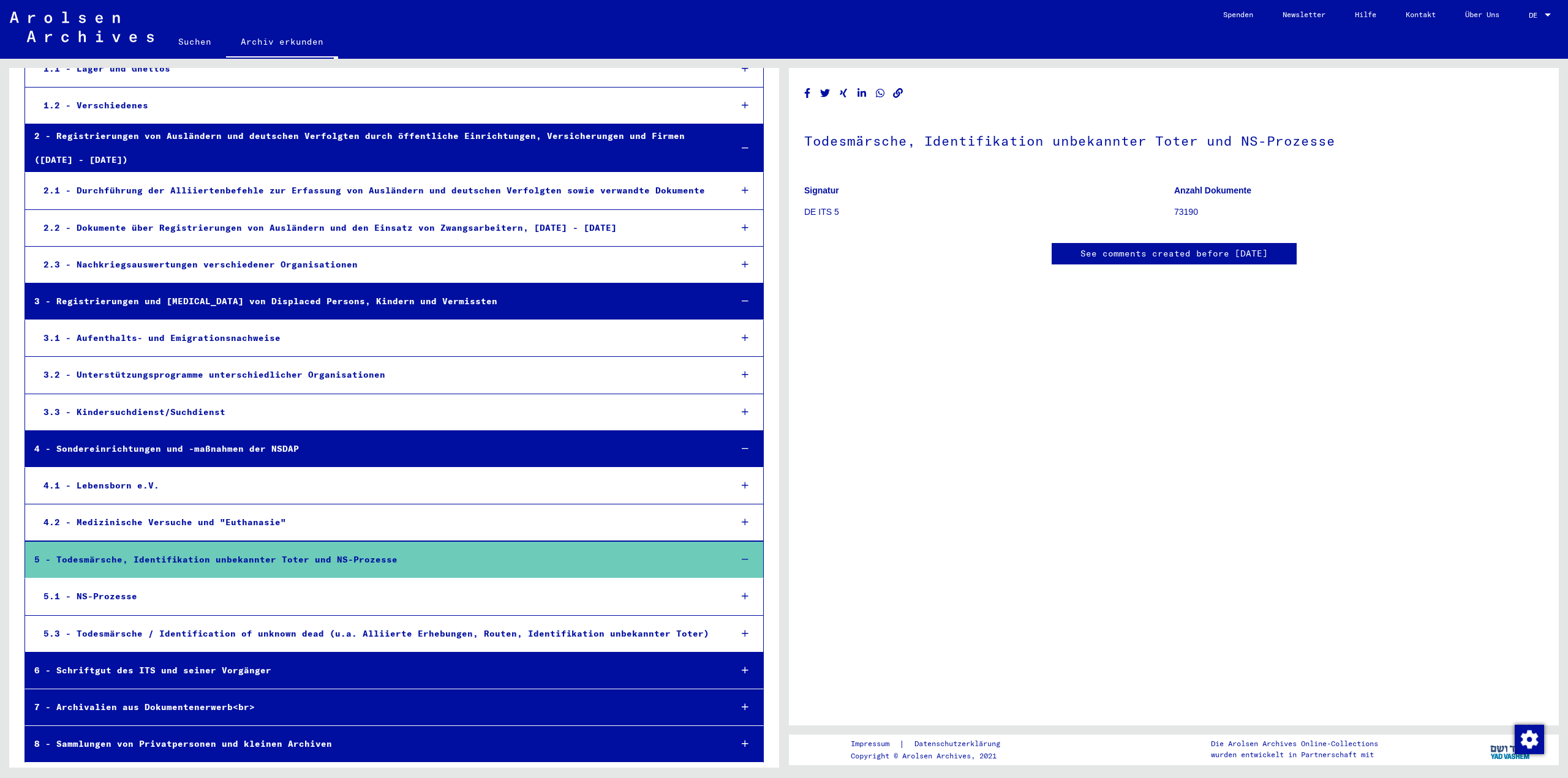
scroll to position [548, 0]
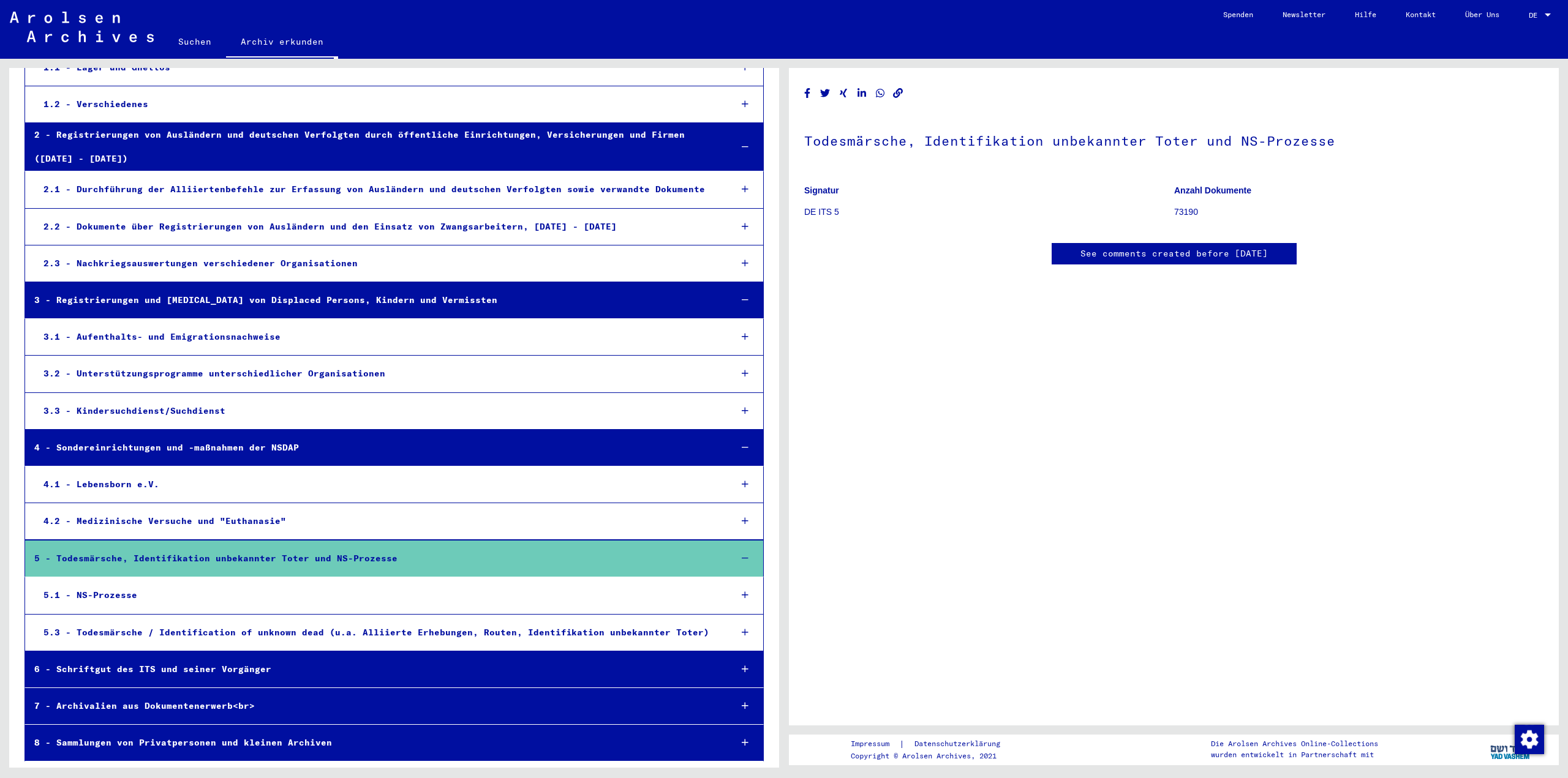
click at [193, 678] on div "6 - Schriftgut des ITS und seiner Vorgänger" at bounding box center [373, 670] width 696 height 24
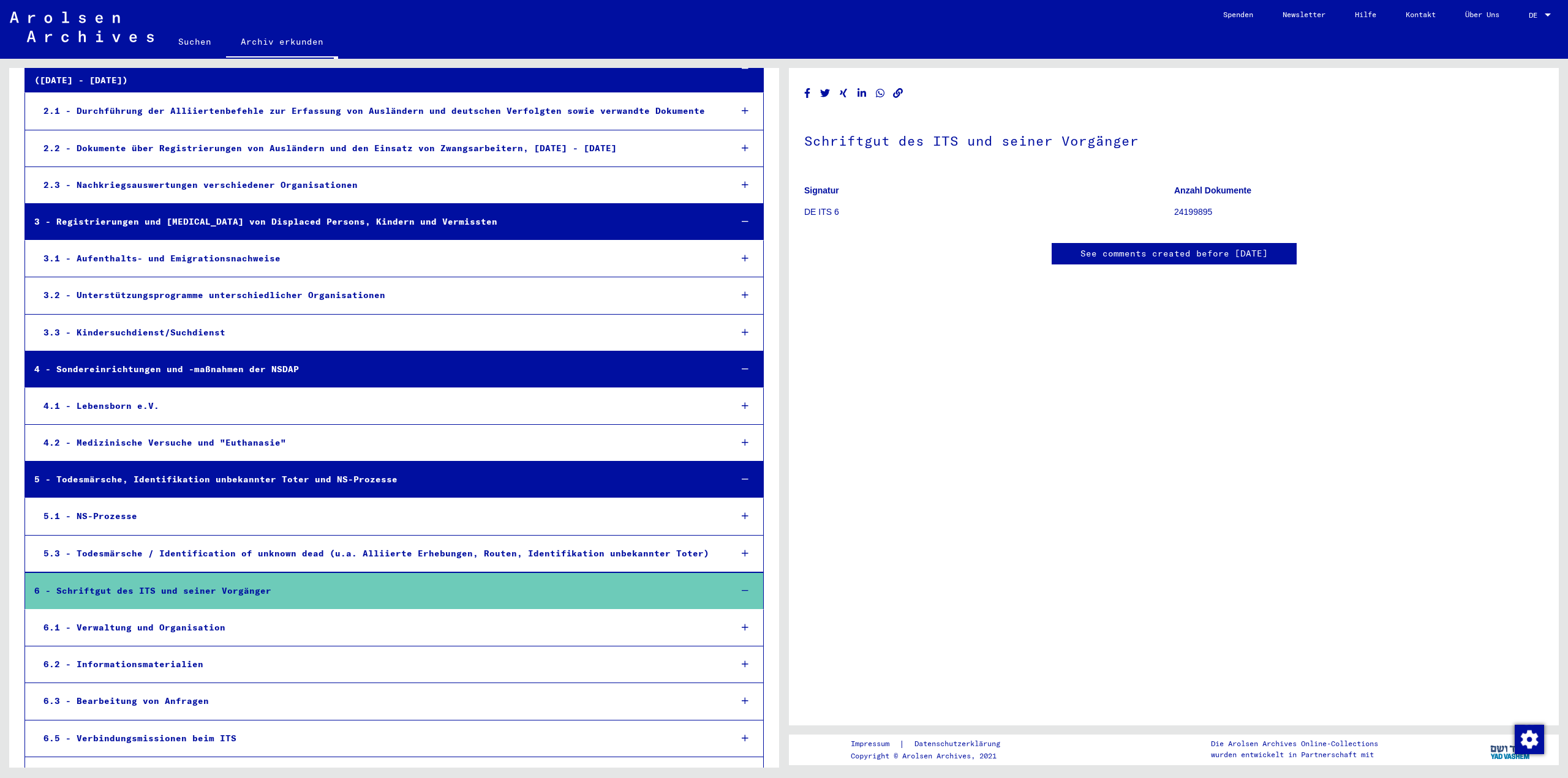
scroll to position [743, 0]
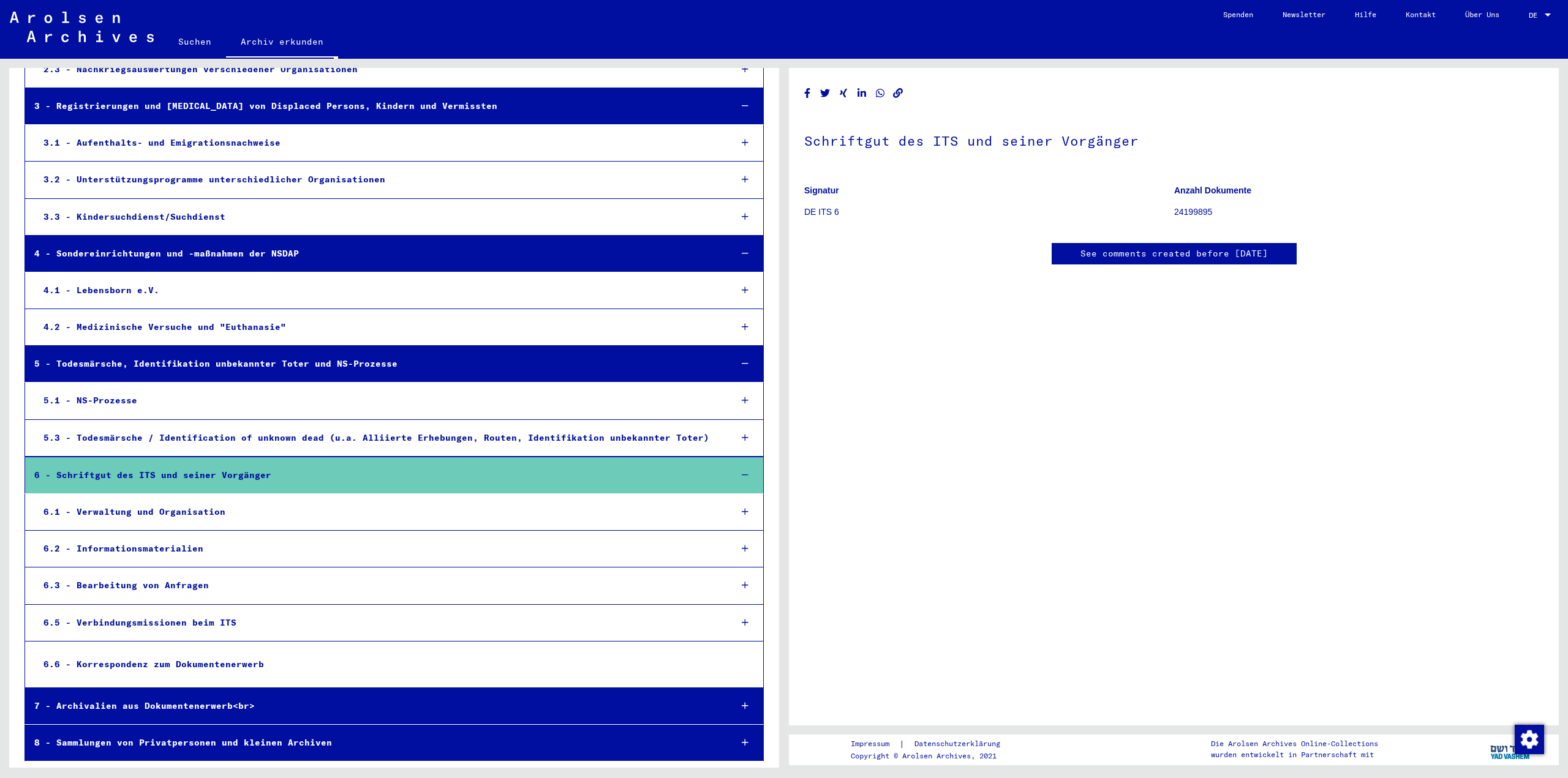
click at [174, 696] on div "7 - Archivalien aus Dokumentenerwerb<br>" at bounding box center [373, 706] width 696 height 24
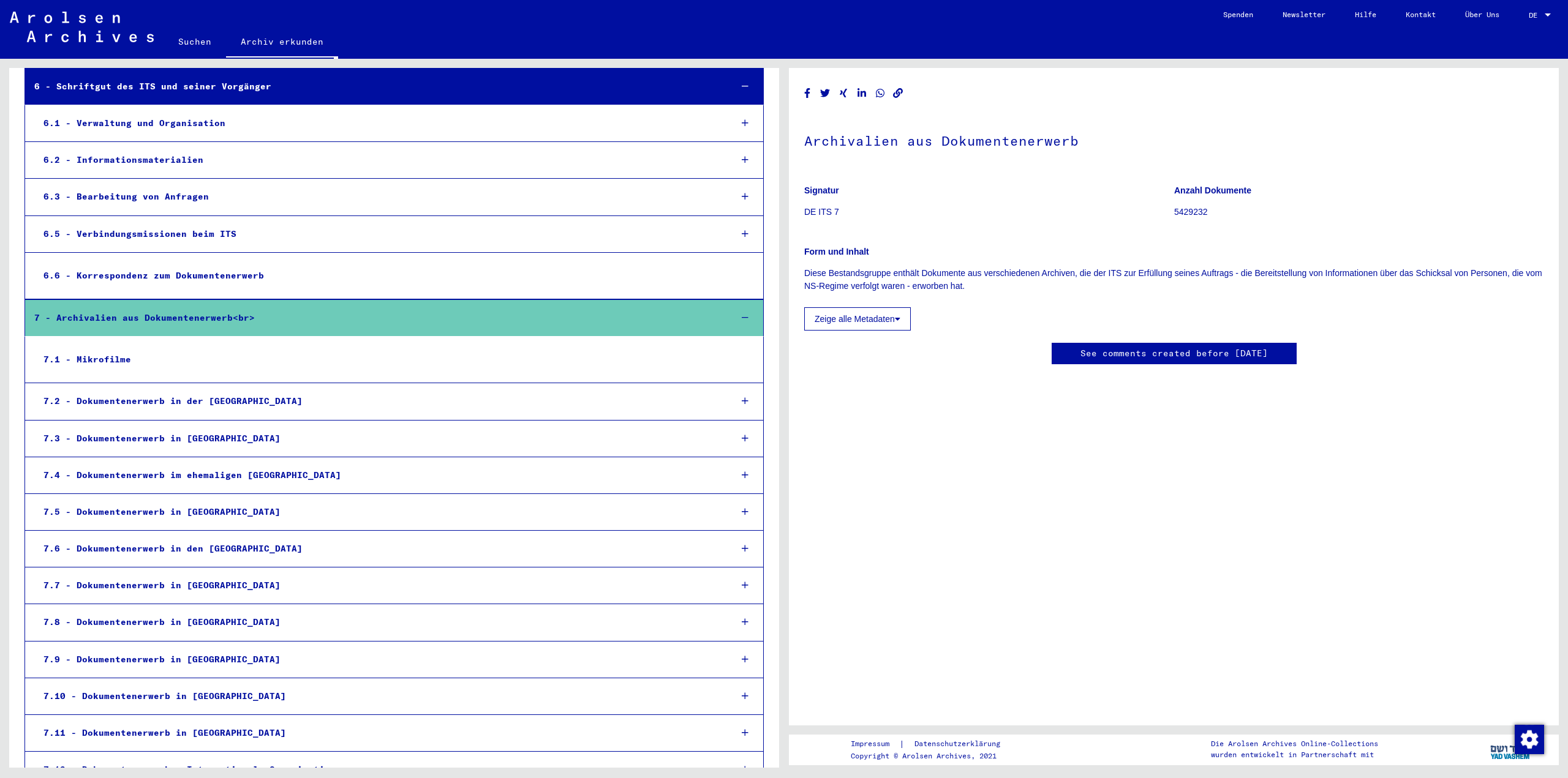
scroll to position [1352, 0]
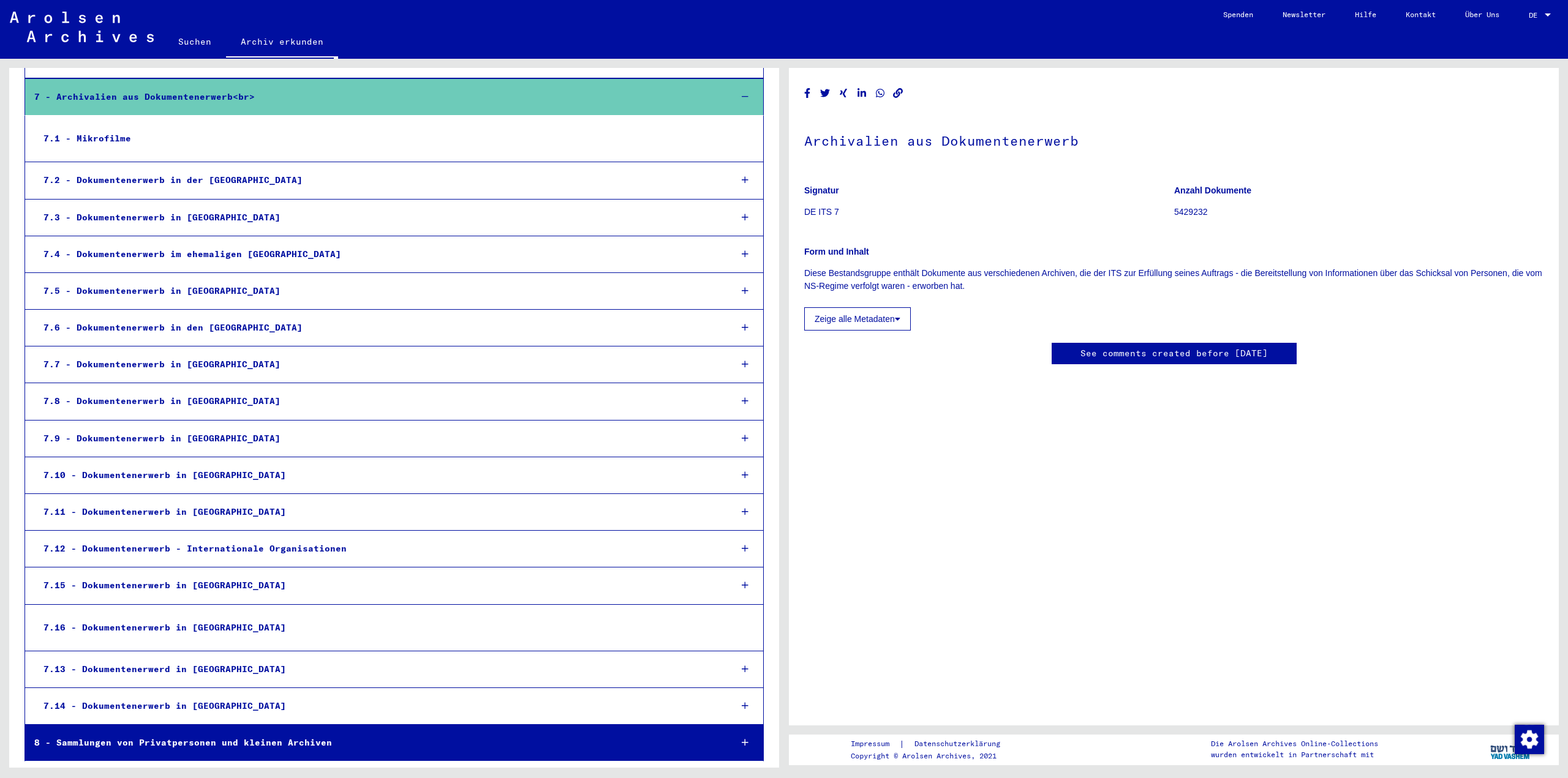
click at [196, 747] on div "8 - Sammlungen von Privatpersonen und kleinen Archiven" at bounding box center [373, 743] width 696 height 24
